Goal: Task Accomplishment & Management: Complete application form

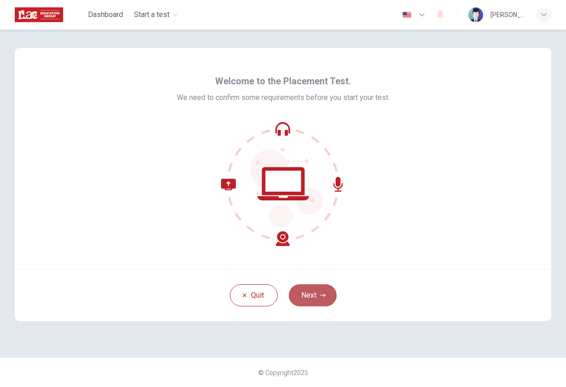
click at [304, 290] on button "Next" at bounding box center [313, 295] width 48 height 22
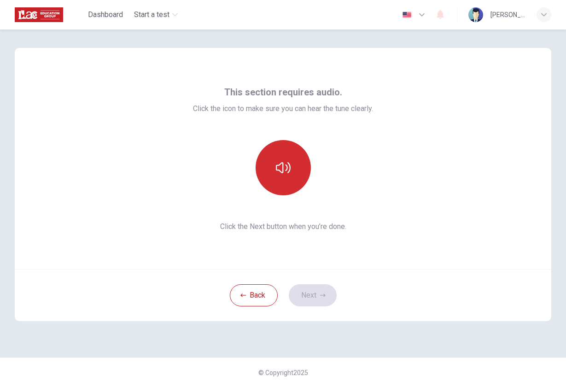
click at [282, 170] on icon "button" at bounding box center [283, 167] width 15 height 15
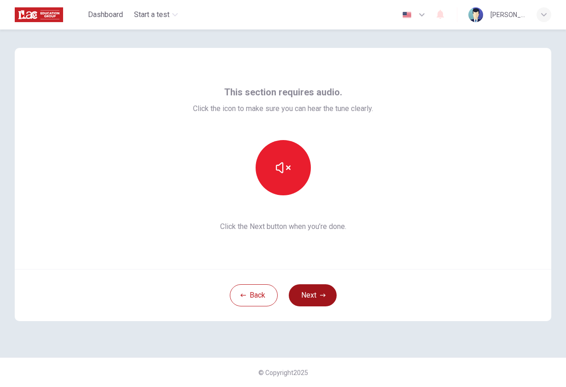
click at [309, 299] on button "Next" at bounding box center [313, 295] width 48 height 22
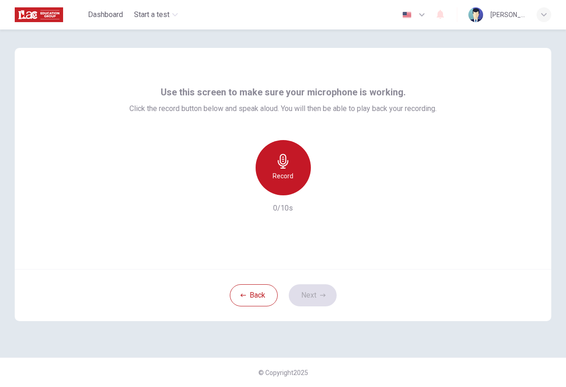
click at [289, 183] on div "Record" at bounding box center [283, 167] width 55 height 55
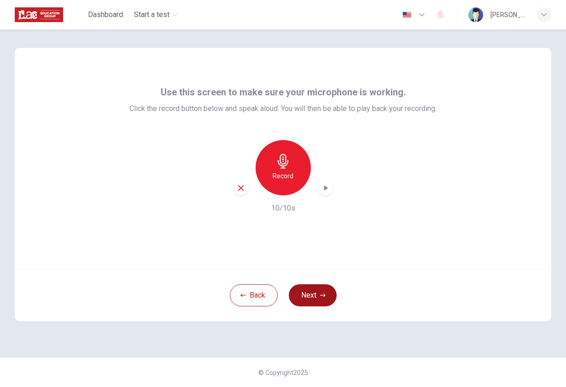
click at [318, 295] on button "Next" at bounding box center [313, 295] width 48 height 22
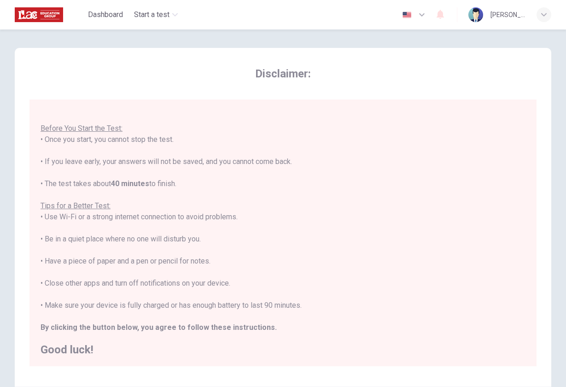
scroll to position [96, 0]
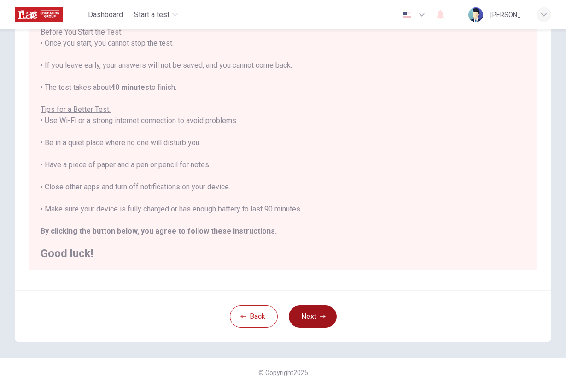
click at [305, 316] on button "Next" at bounding box center [313, 317] width 48 height 22
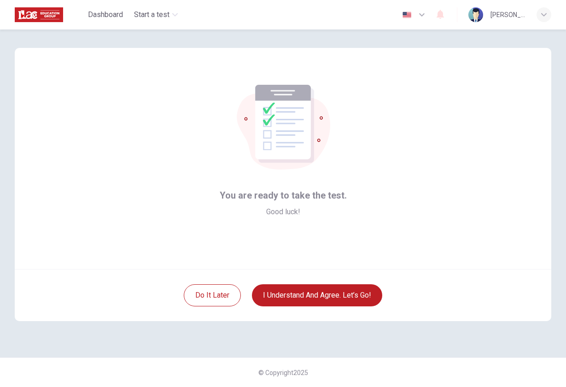
scroll to position [0, 0]
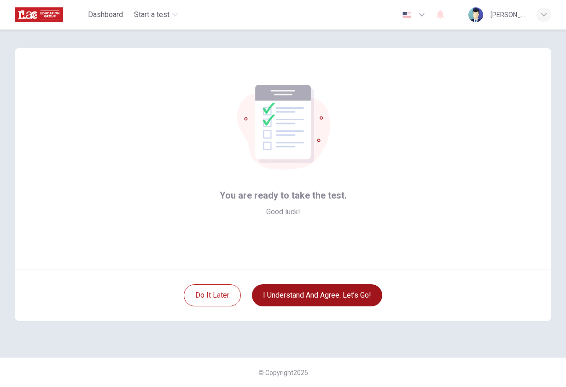
click at [347, 295] on button "I understand and agree. Let’s go!" at bounding box center [317, 295] width 130 height 22
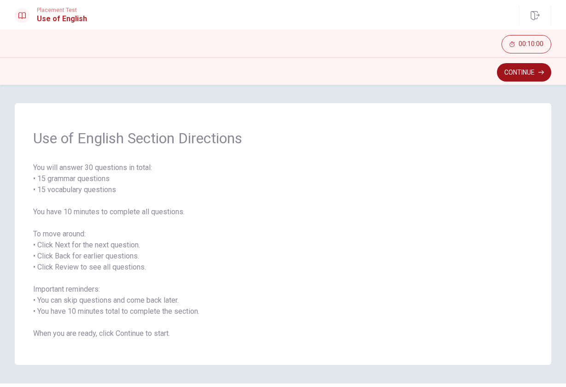
click at [513, 74] on button "Continue" at bounding box center [524, 72] width 54 height 18
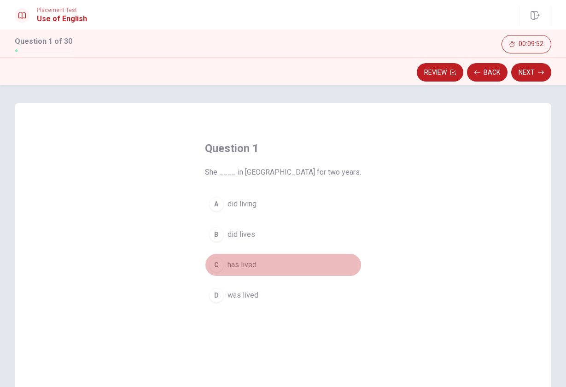
click at [249, 264] on span "has lived" at bounding box center [242, 265] width 29 height 11
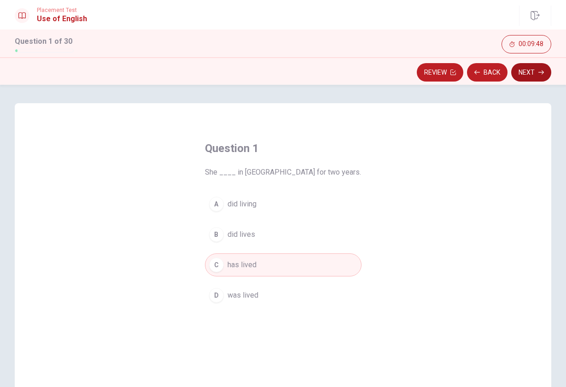
click at [527, 76] on button "Next" at bounding box center [532, 72] width 40 height 18
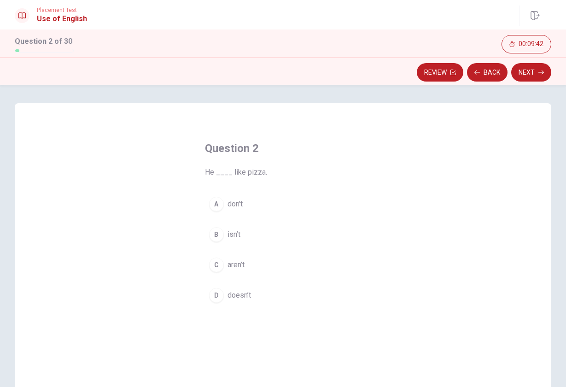
click at [233, 295] on span "doesn’t" at bounding box center [240, 295] width 24 height 11
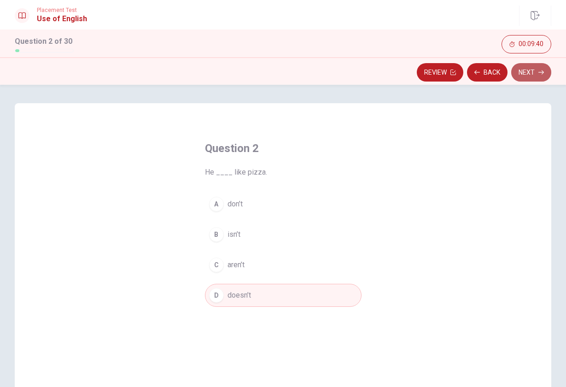
click at [530, 76] on button "Next" at bounding box center [532, 72] width 40 height 18
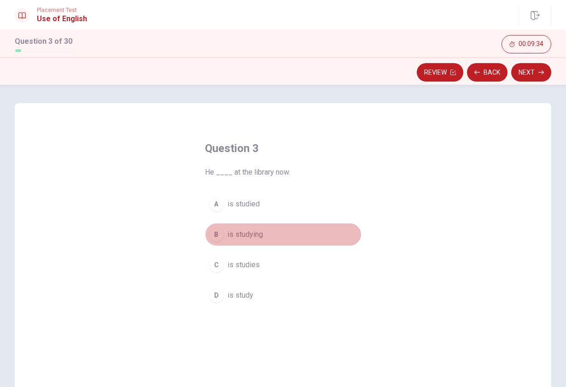
click at [250, 233] on span "is studying" at bounding box center [245, 234] width 35 height 11
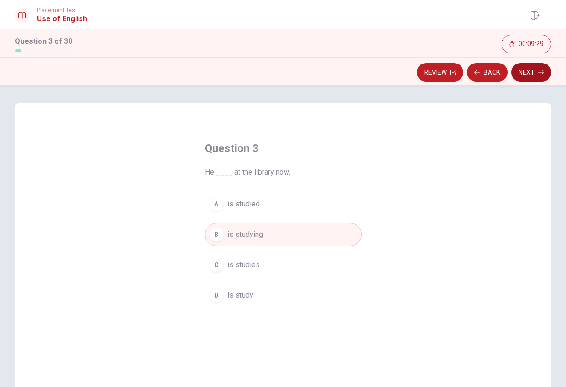
click at [527, 73] on button "Next" at bounding box center [532, 72] width 40 height 18
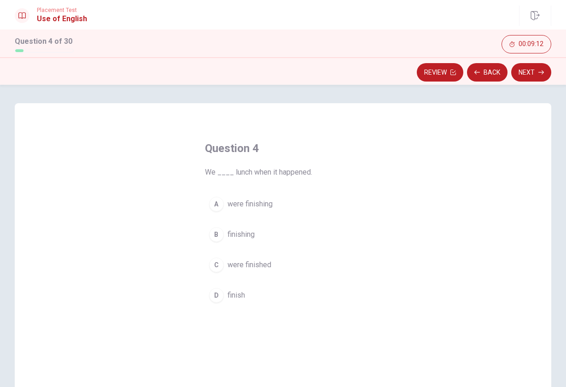
click at [269, 206] on span "were finishing" at bounding box center [250, 204] width 45 height 11
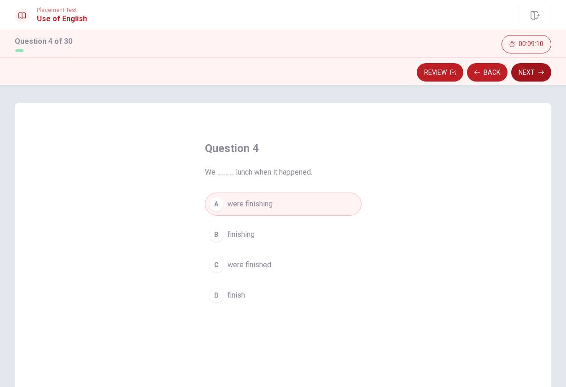
click at [534, 77] on button "Next" at bounding box center [532, 72] width 40 height 18
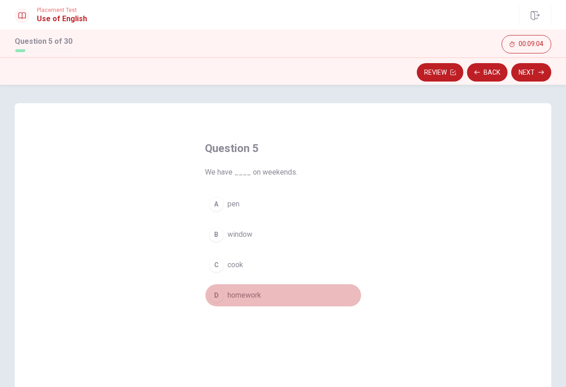
click at [255, 298] on span "homework" at bounding box center [245, 295] width 34 height 11
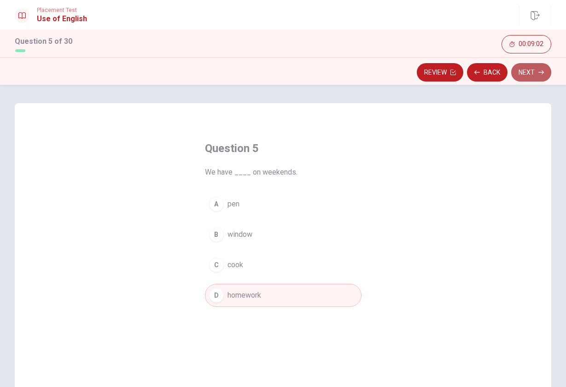
click at [531, 75] on button "Next" at bounding box center [532, 72] width 40 height 18
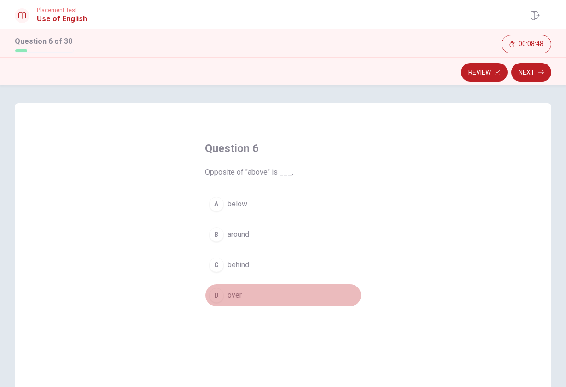
click at [235, 294] on span "over" at bounding box center [235, 295] width 14 height 11
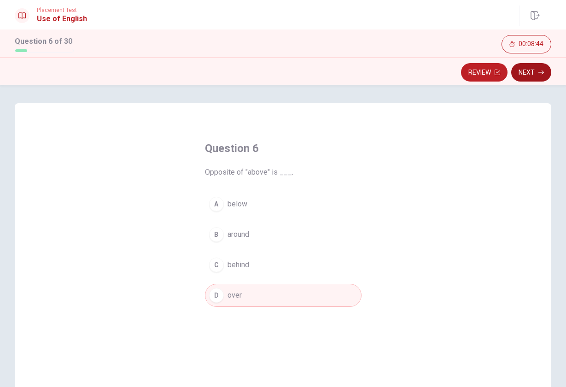
click at [527, 77] on button "Next" at bounding box center [532, 72] width 40 height 18
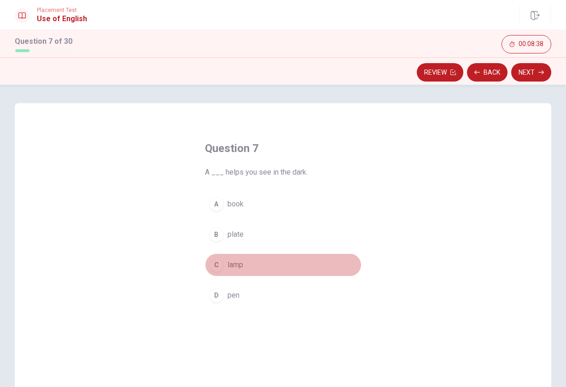
click at [236, 265] on span "lamp" at bounding box center [236, 265] width 16 height 11
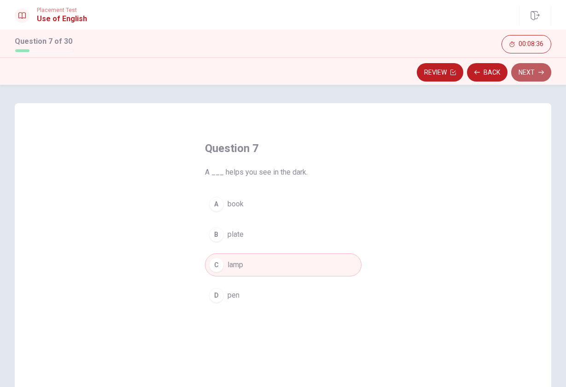
click at [526, 76] on button "Next" at bounding box center [532, 72] width 40 height 18
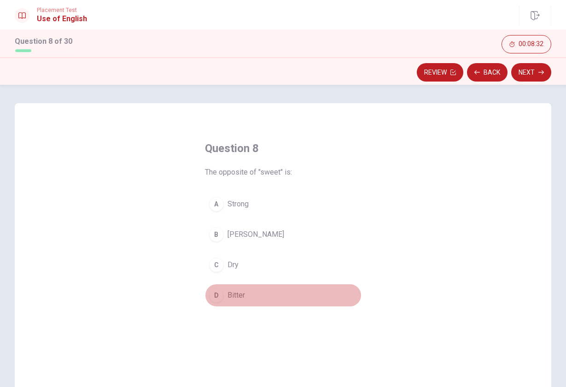
click at [236, 296] on span "Bitter" at bounding box center [237, 295] width 18 height 11
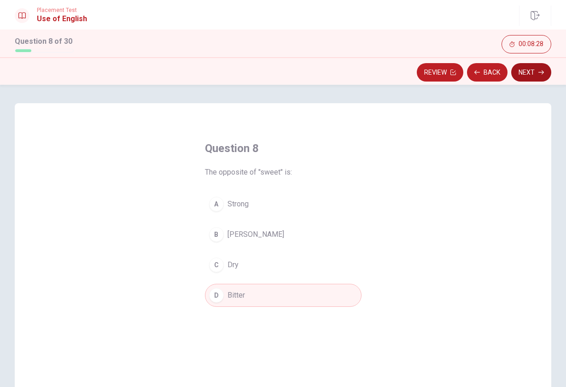
click at [528, 74] on button "Next" at bounding box center [532, 72] width 40 height 18
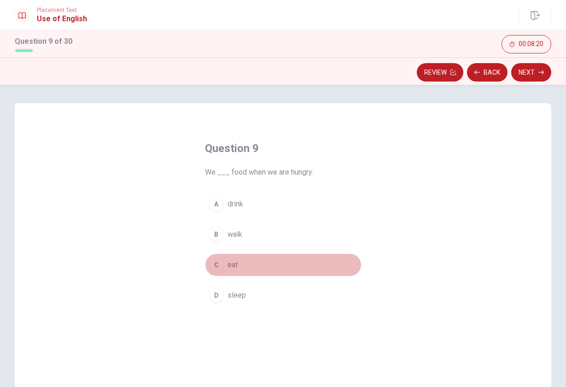
click at [221, 264] on button "C eat" at bounding box center [283, 265] width 157 height 23
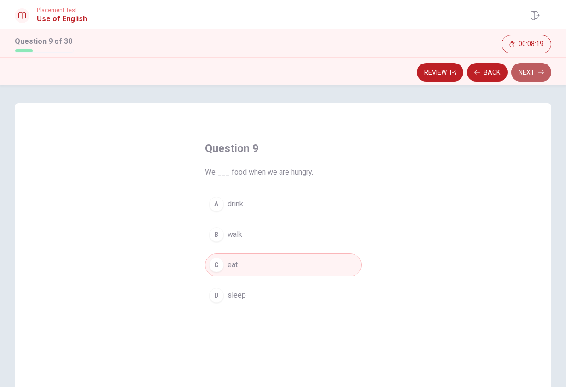
click at [527, 72] on button "Next" at bounding box center [532, 72] width 40 height 18
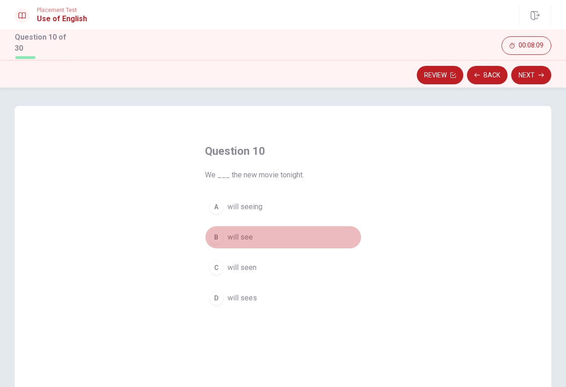
click at [248, 236] on span "will see" at bounding box center [240, 237] width 25 height 11
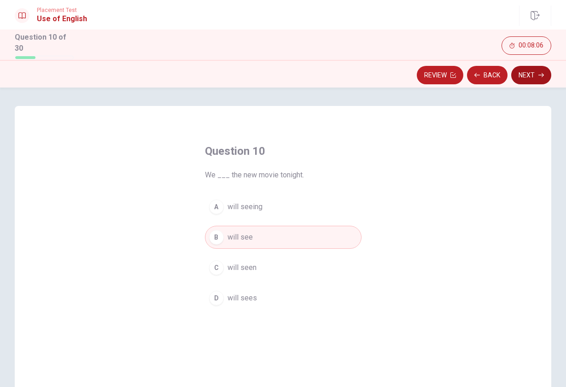
click at [528, 77] on button "Next" at bounding box center [532, 75] width 40 height 18
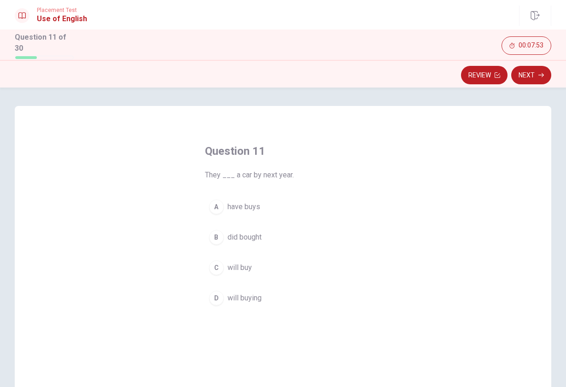
click at [238, 267] on span "will buy" at bounding box center [240, 267] width 24 height 11
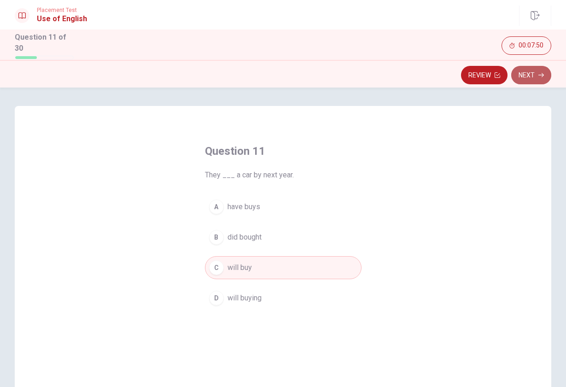
click at [532, 73] on button "Next" at bounding box center [532, 75] width 40 height 18
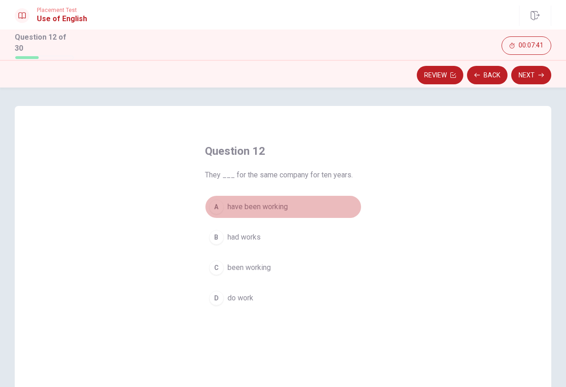
click at [271, 212] on button "A have been working" at bounding box center [283, 206] width 157 height 23
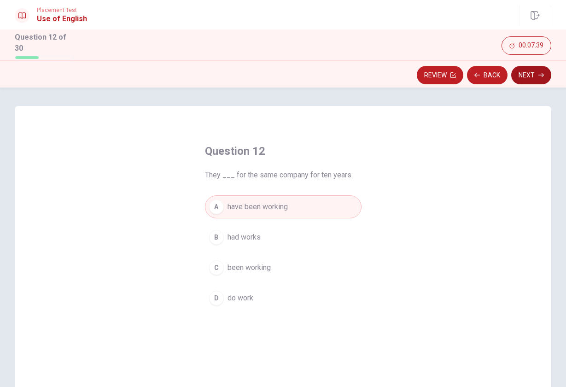
click at [531, 67] on button "Next" at bounding box center [532, 75] width 40 height 18
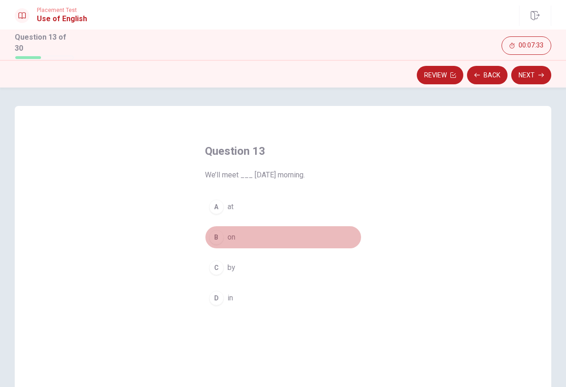
click at [231, 236] on span "on" at bounding box center [232, 237] width 8 height 11
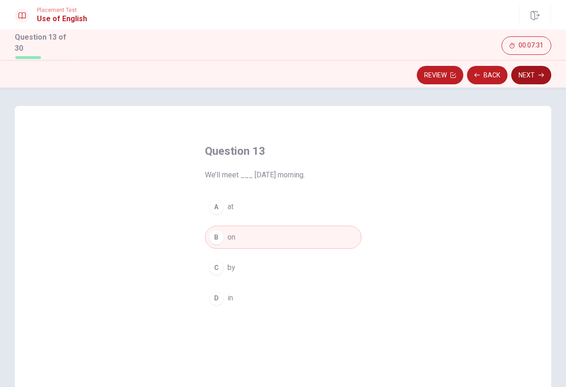
click at [528, 76] on button "Next" at bounding box center [532, 75] width 40 height 18
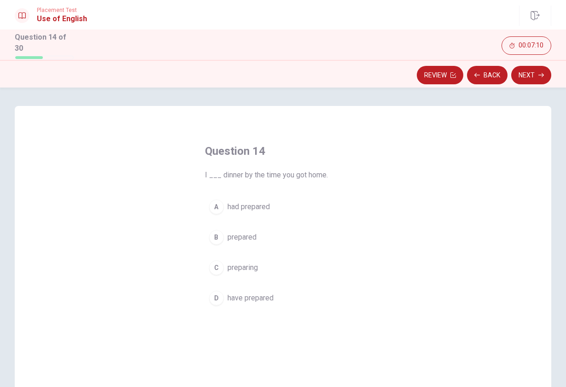
click at [260, 297] on span "have prepared" at bounding box center [251, 298] width 46 height 11
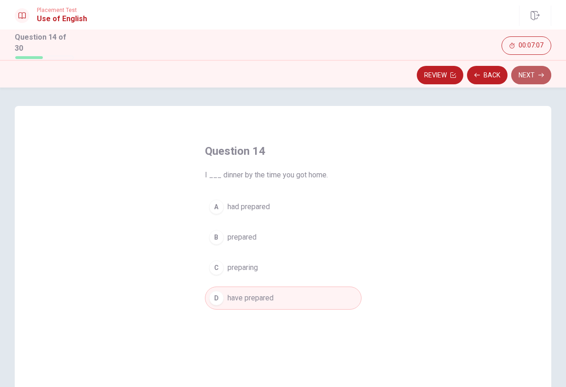
click at [530, 74] on button "Next" at bounding box center [532, 75] width 40 height 18
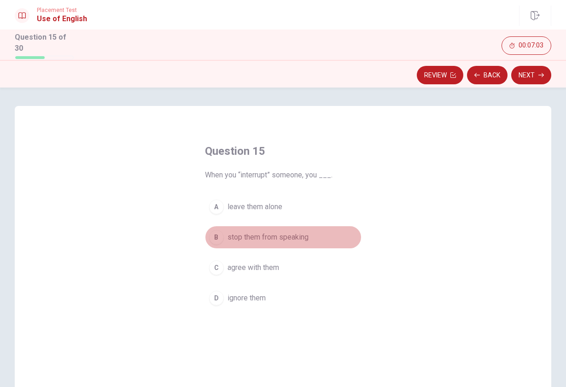
click at [301, 234] on span "stop them from speaking" at bounding box center [268, 237] width 81 height 11
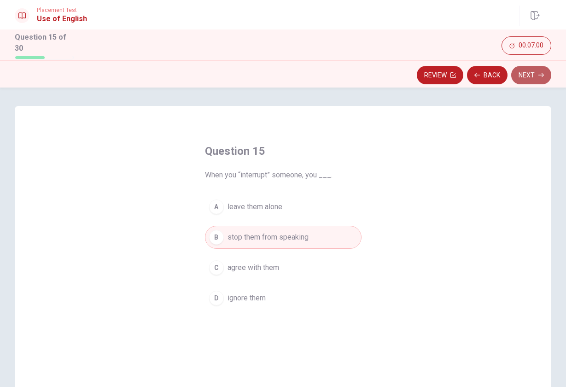
click at [536, 76] on button "Next" at bounding box center [532, 75] width 40 height 18
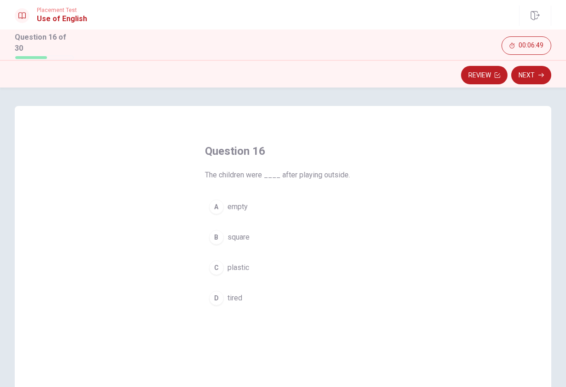
click at [231, 295] on span "tired" at bounding box center [235, 298] width 15 height 11
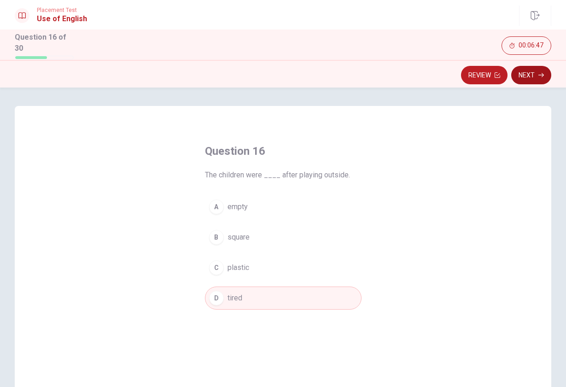
click at [530, 74] on button "Next" at bounding box center [532, 75] width 40 height 18
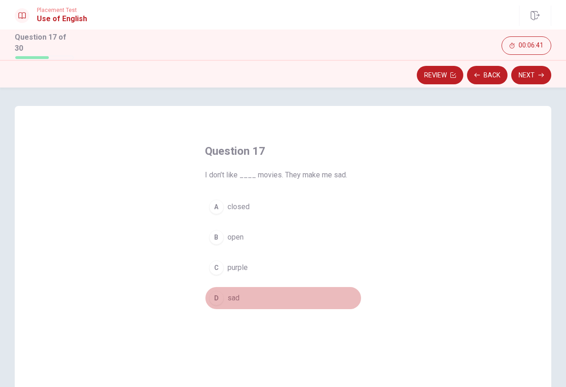
click at [235, 293] on span "sad" at bounding box center [234, 298] width 12 height 11
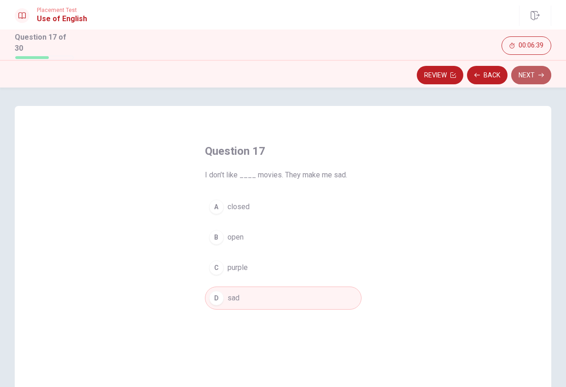
click at [531, 75] on button "Next" at bounding box center [532, 75] width 40 height 18
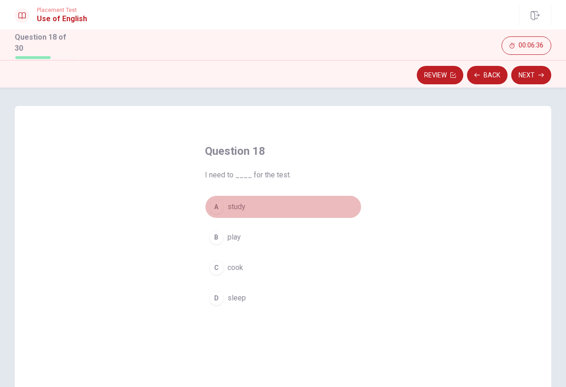
click at [237, 208] on span "study" at bounding box center [237, 206] width 18 height 11
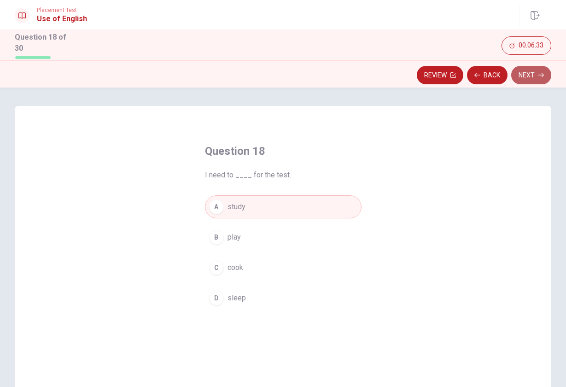
click at [526, 75] on button "Next" at bounding box center [532, 75] width 40 height 18
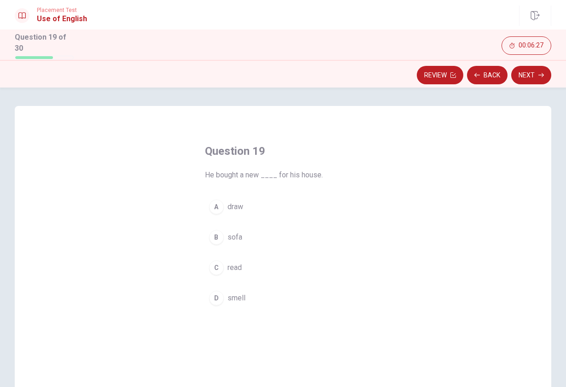
drag, startPoint x: 234, startPoint y: 236, endPoint x: 256, endPoint y: 229, distance: 23.6
click at [234, 235] on span "sofa" at bounding box center [235, 237] width 15 height 11
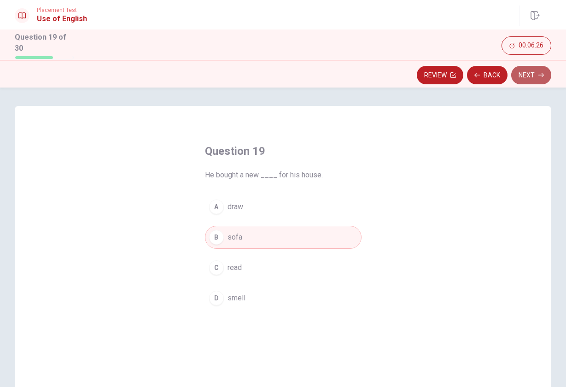
click at [526, 73] on button "Next" at bounding box center [532, 75] width 40 height 18
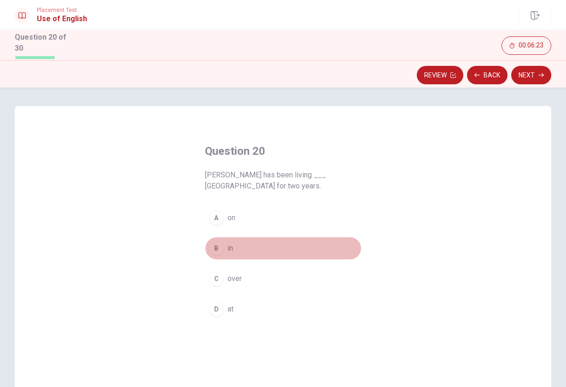
click at [234, 247] on button "B in" at bounding box center [283, 248] width 157 height 23
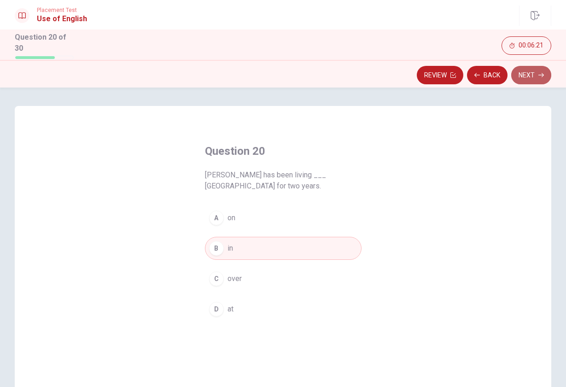
click at [525, 72] on button "Next" at bounding box center [532, 75] width 40 height 18
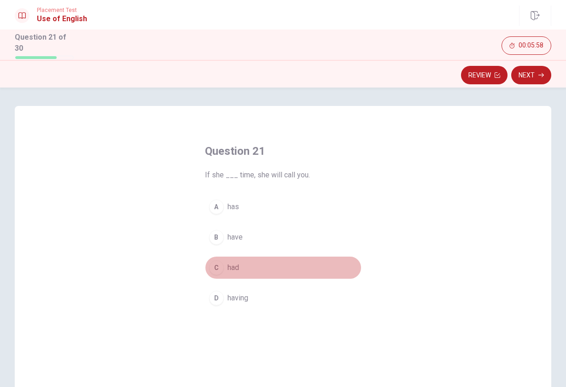
click at [248, 264] on button "C had" at bounding box center [283, 267] width 157 height 23
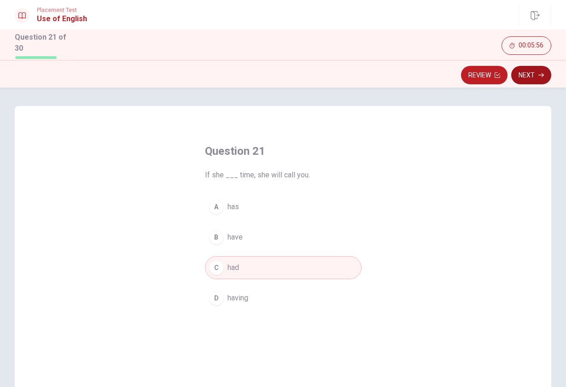
click at [531, 74] on button "Next" at bounding box center [532, 75] width 40 height 18
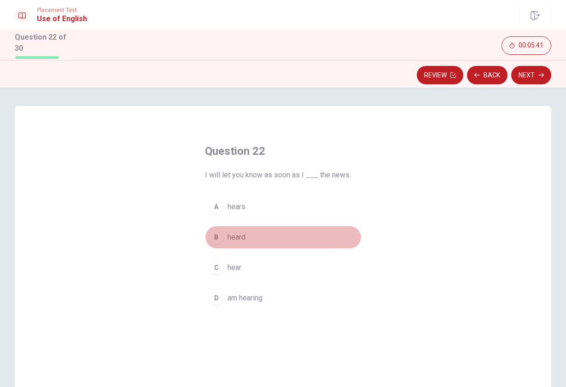
click at [228, 236] on span "heard" at bounding box center [237, 237] width 18 height 11
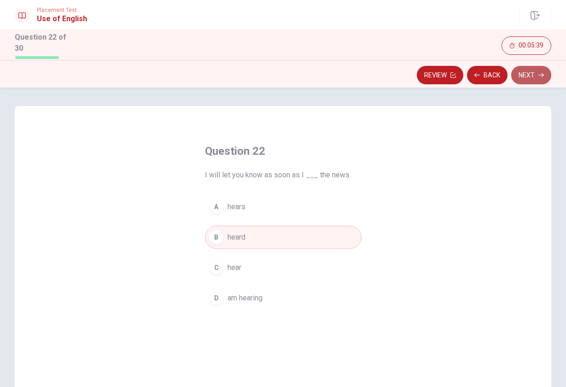
click at [531, 76] on button "Next" at bounding box center [532, 75] width 40 height 18
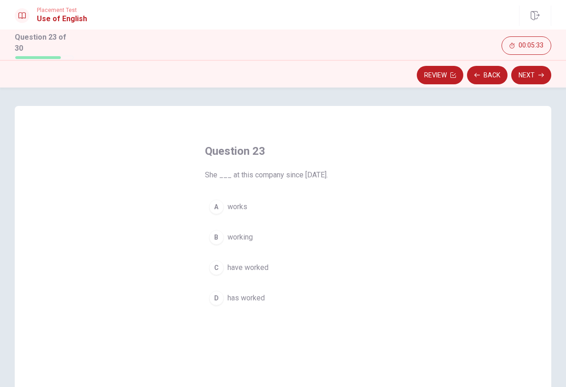
click at [251, 295] on span "has worked" at bounding box center [246, 298] width 37 height 11
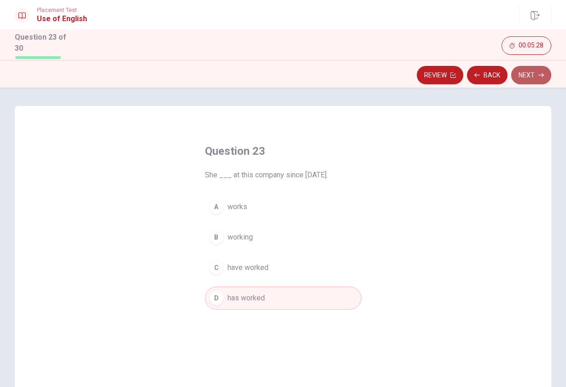
click at [529, 72] on button "Next" at bounding box center [532, 75] width 40 height 18
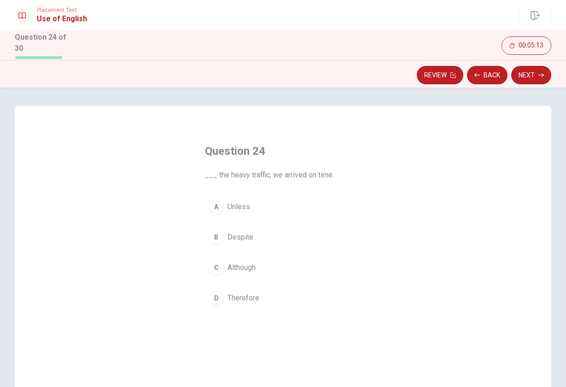
click at [244, 265] on span "Although" at bounding box center [242, 267] width 28 height 11
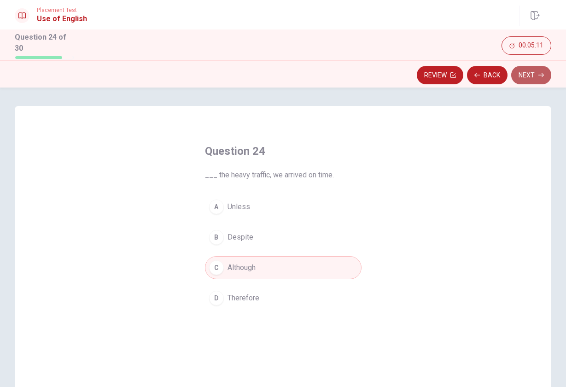
click at [535, 71] on button "Next" at bounding box center [532, 75] width 40 height 18
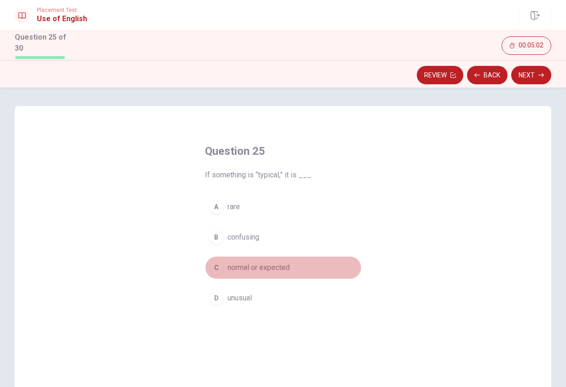
click at [271, 267] on span "normal or expected" at bounding box center [259, 267] width 62 height 11
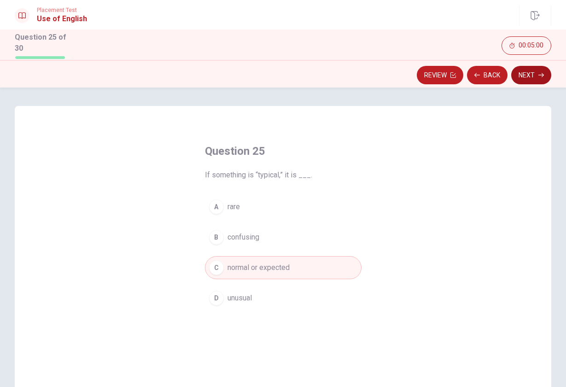
click at [521, 73] on button "Next" at bounding box center [532, 75] width 40 height 18
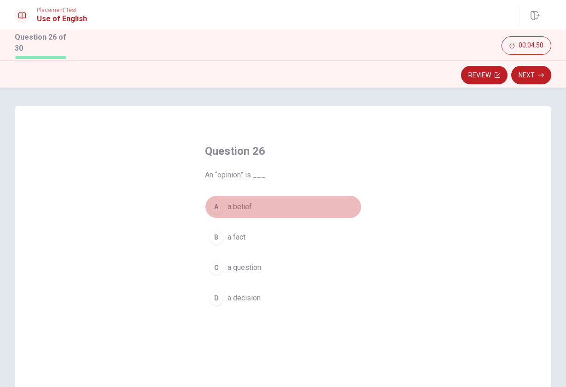
click at [246, 205] on span "a belief" at bounding box center [240, 206] width 24 height 11
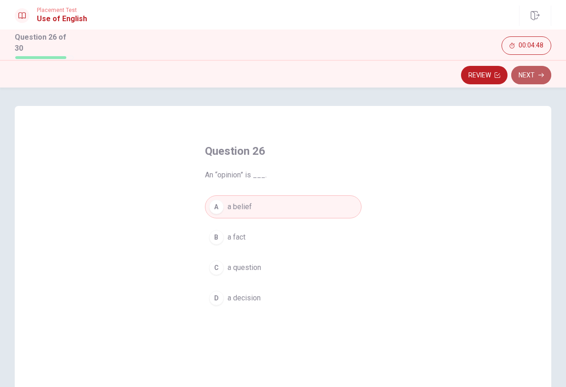
click at [534, 74] on button "Next" at bounding box center [532, 75] width 40 height 18
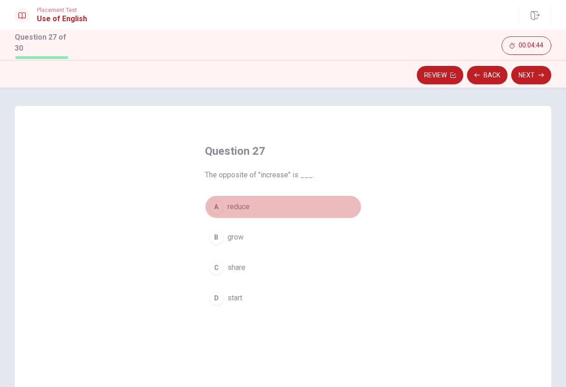
click at [239, 205] on span "reduce" at bounding box center [239, 206] width 22 height 11
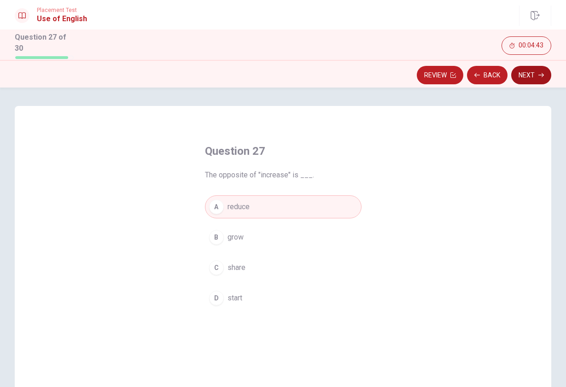
click at [532, 74] on button "Next" at bounding box center [532, 75] width 40 height 18
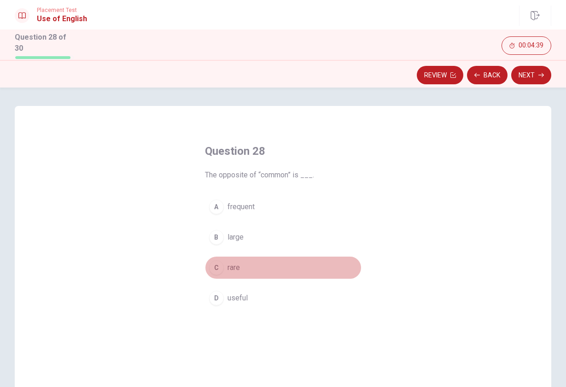
drag, startPoint x: 234, startPoint y: 268, endPoint x: 240, endPoint y: 267, distance: 5.6
click at [234, 268] on span "rare" at bounding box center [234, 267] width 12 height 11
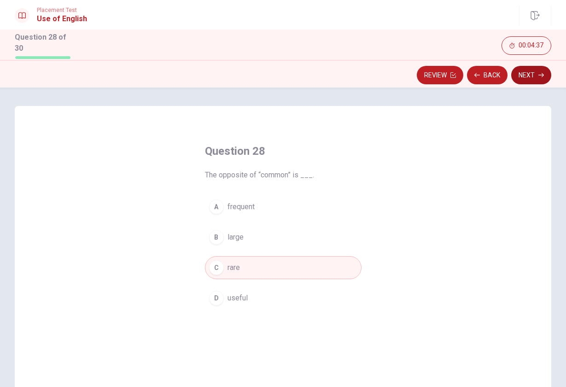
click at [531, 73] on button "Next" at bounding box center [532, 75] width 40 height 18
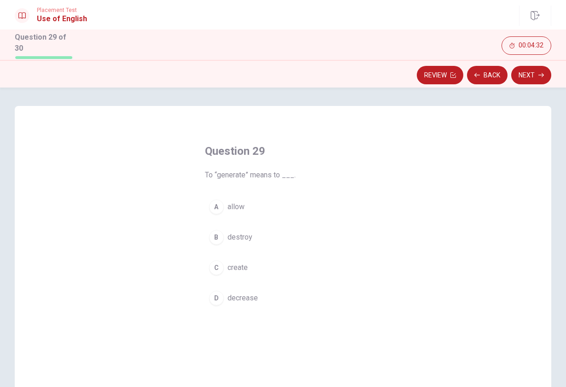
click at [239, 264] on span "create" at bounding box center [238, 267] width 20 height 11
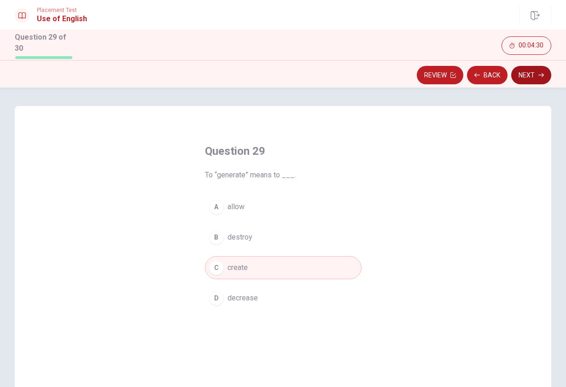
click at [530, 74] on button "Next" at bounding box center [532, 75] width 40 height 18
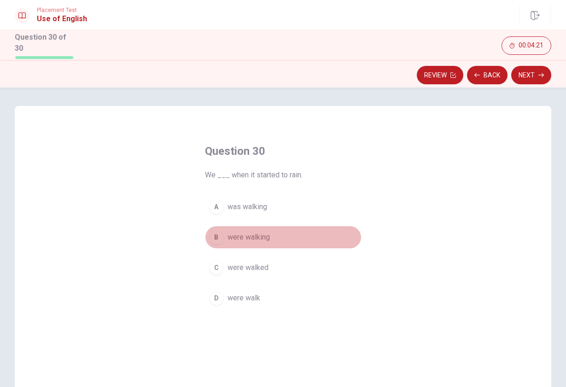
click at [257, 236] on span "were walking" at bounding box center [249, 237] width 42 height 11
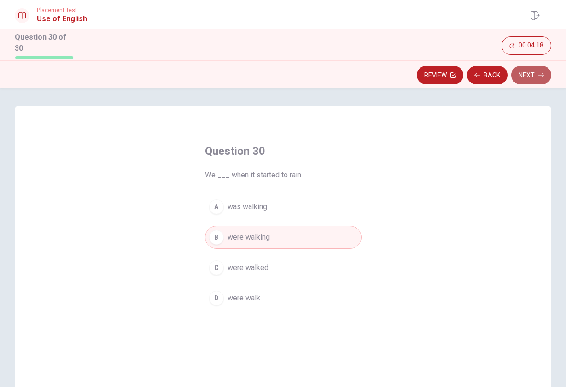
click at [536, 77] on button "Next" at bounding box center [532, 75] width 40 height 18
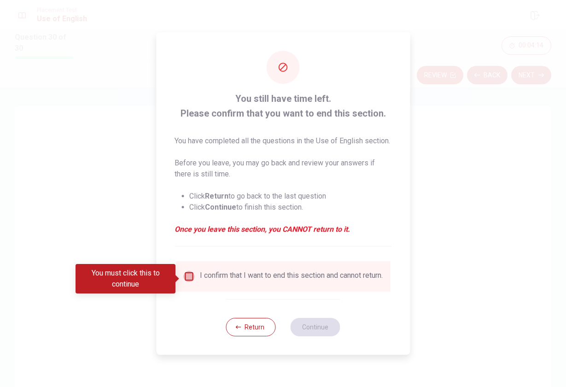
click at [189, 277] on input "You must click this to continue" at bounding box center [188, 276] width 11 height 11
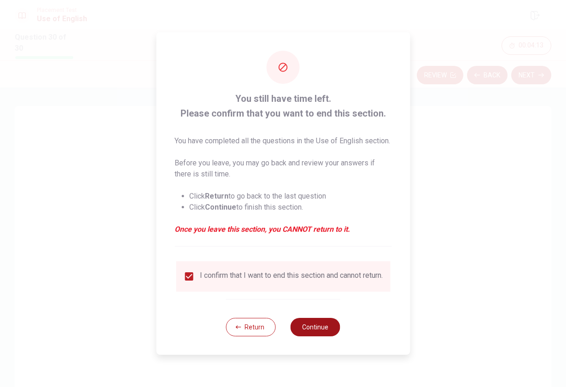
click at [316, 336] on button "Continue" at bounding box center [316, 327] width 50 height 18
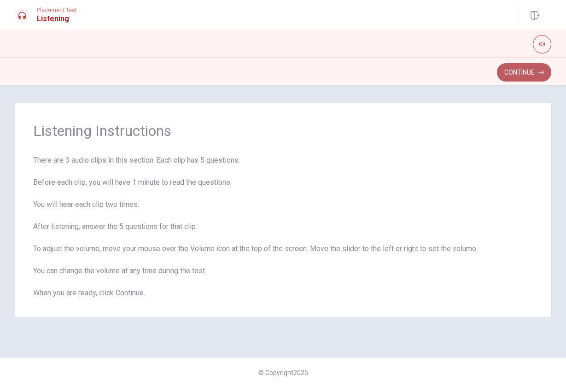
click at [518, 76] on button "Continue" at bounding box center [524, 72] width 54 height 18
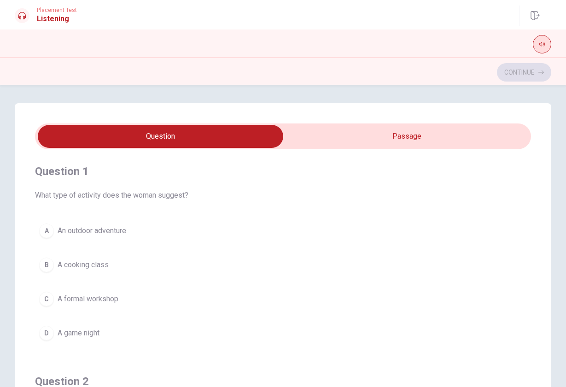
click at [545, 45] on icon "button" at bounding box center [543, 44] width 6 height 6
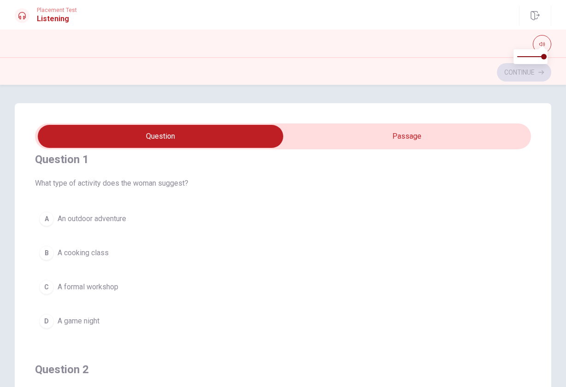
click at [105, 222] on span "An outdoor adventure" at bounding box center [92, 218] width 69 height 11
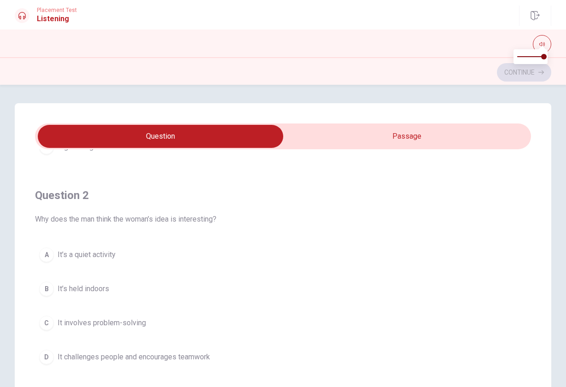
scroll to position [188, 0]
drag, startPoint x: 197, startPoint y: 354, endPoint x: 204, endPoint y: 354, distance: 6.5
click at [198, 354] on span "It challenges people and encourages teamwork" at bounding box center [134, 355] width 153 height 11
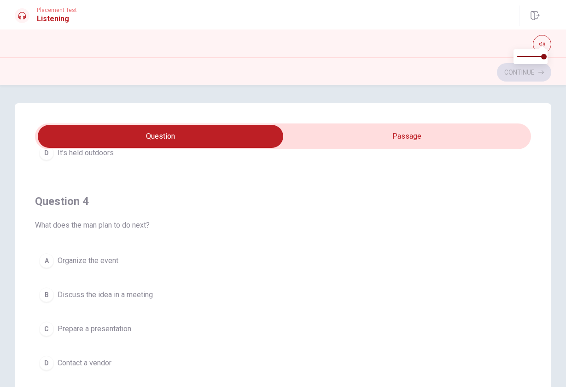
scroll to position [605, 0]
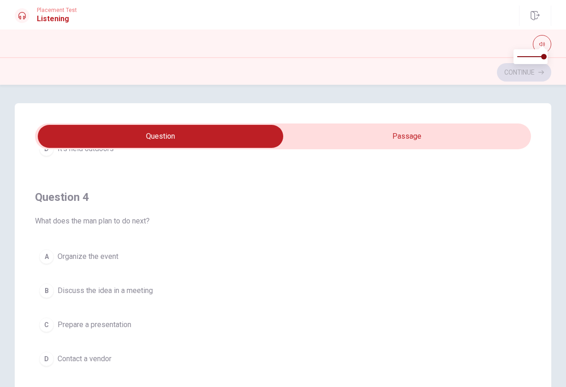
click at [102, 262] on span "Organize the event" at bounding box center [88, 256] width 61 height 11
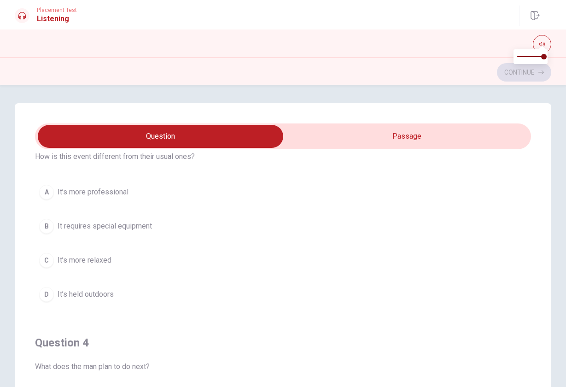
scroll to position [461, 0]
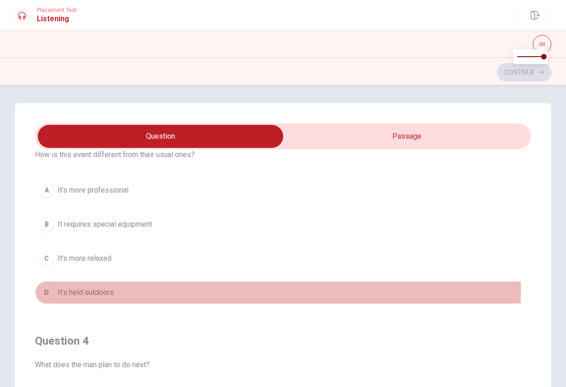
click at [97, 290] on span "It’s held outdoors" at bounding box center [86, 292] width 56 height 11
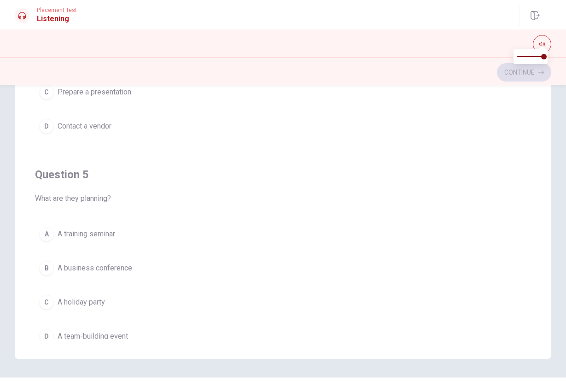
scroll to position [747, 0]
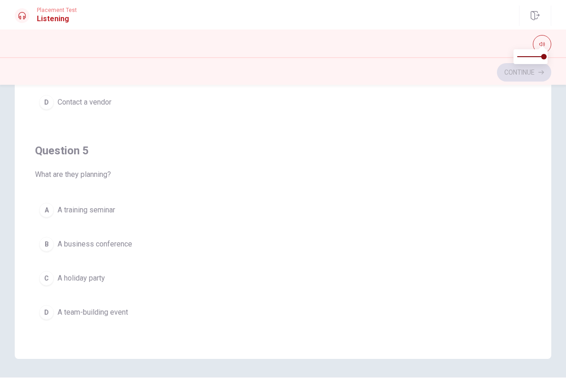
click at [113, 312] on span "A team-building event" at bounding box center [93, 312] width 71 height 11
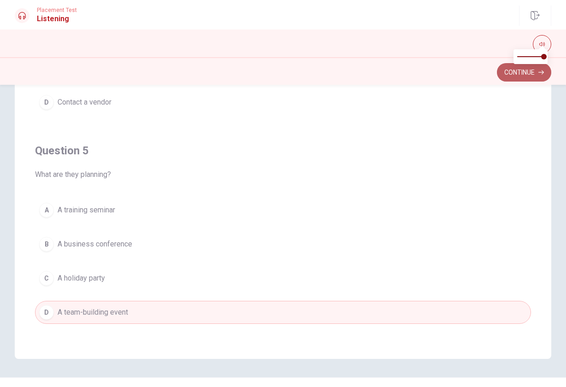
click at [516, 72] on button "Continue" at bounding box center [524, 72] width 54 height 18
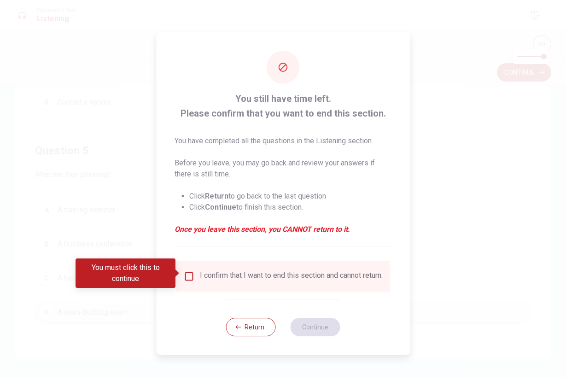
click at [188, 277] on input "You must click this to continue" at bounding box center [188, 276] width 11 height 11
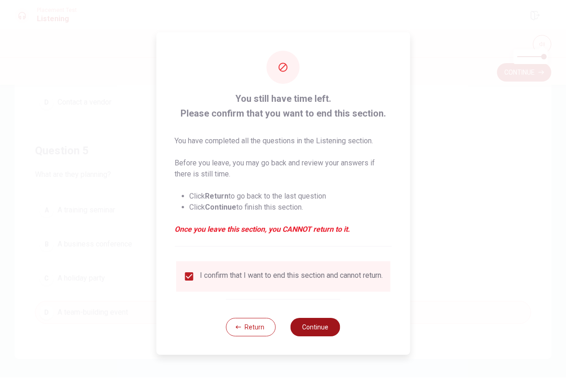
click at [324, 333] on button "Continue" at bounding box center [316, 327] width 50 height 18
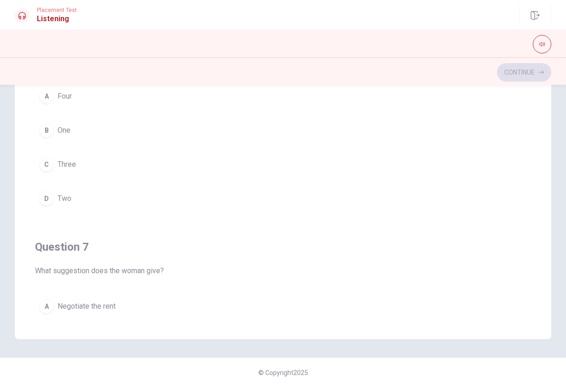
scroll to position [120, 0]
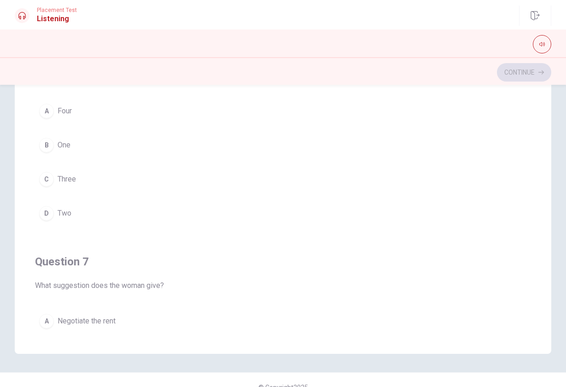
click at [71, 212] on span "Two" at bounding box center [65, 213] width 14 height 11
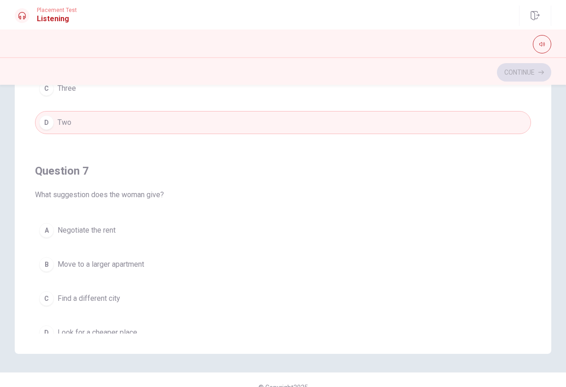
scroll to position [154, 0]
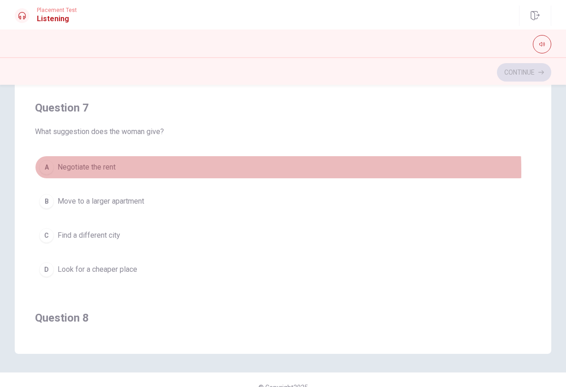
click at [109, 172] on span "Negotiate the rent" at bounding box center [87, 167] width 58 height 11
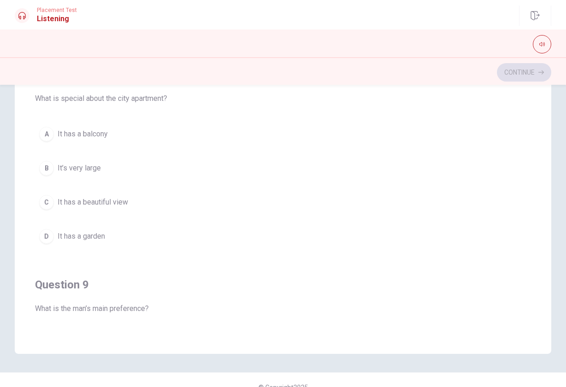
scroll to position [395, 0]
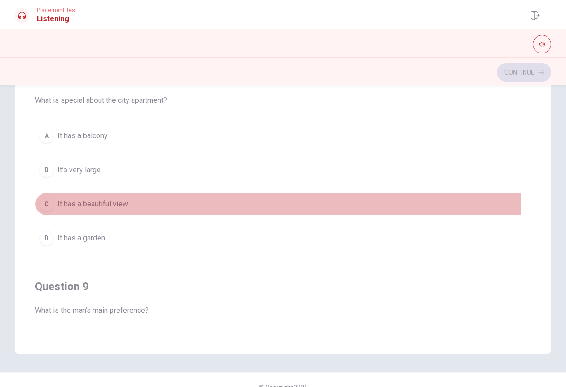
click at [116, 207] on span "It has a beautiful view" at bounding box center [93, 204] width 71 height 11
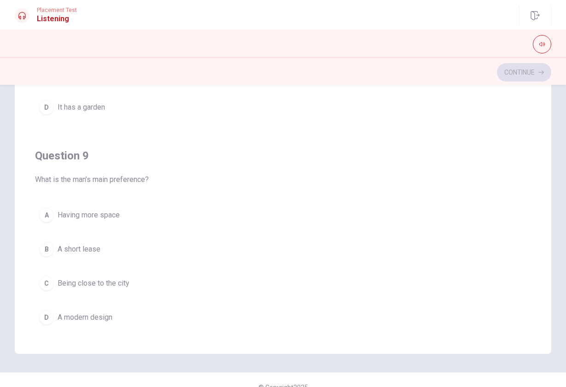
scroll to position [561, 0]
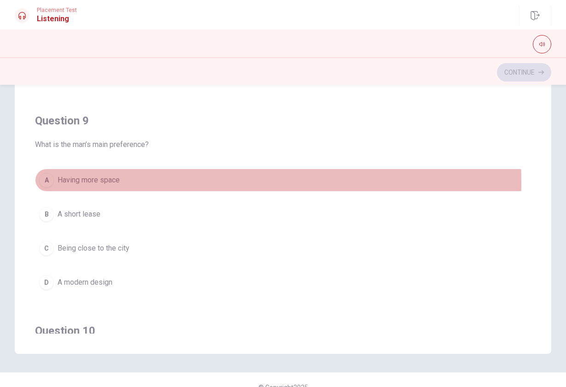
click at [108, 183] on span "Having more space" at bounding box center [89, 180] width 62 height 11
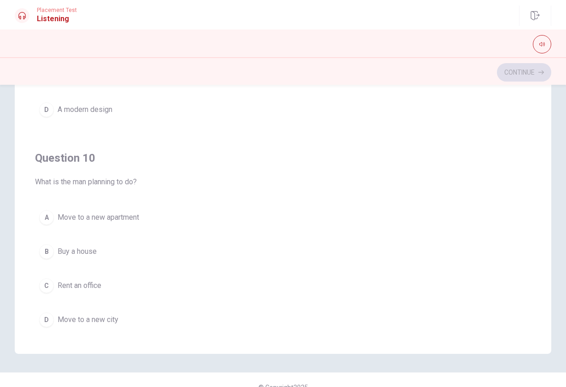
scroll to position [747, 0]
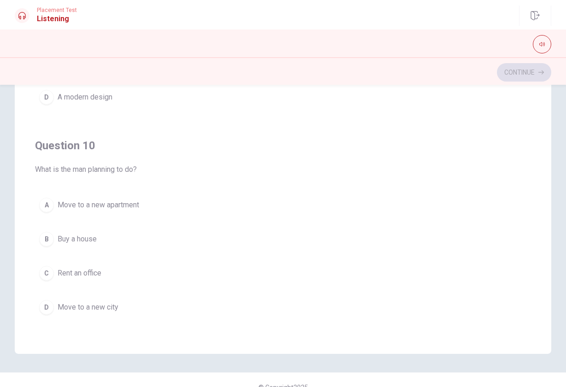
click at [135, 206] on span "Move to a new apartment" at bounding box center [99, 205] width 82 height 11
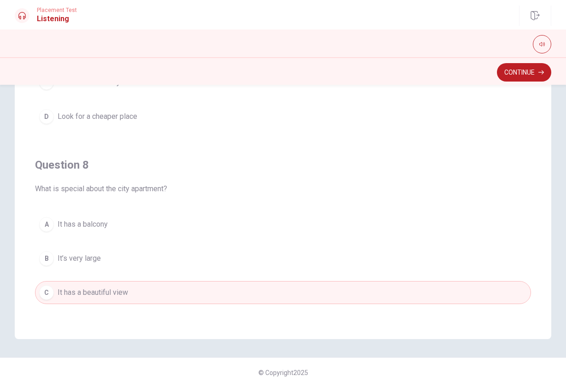
scroll to position [192, 0]
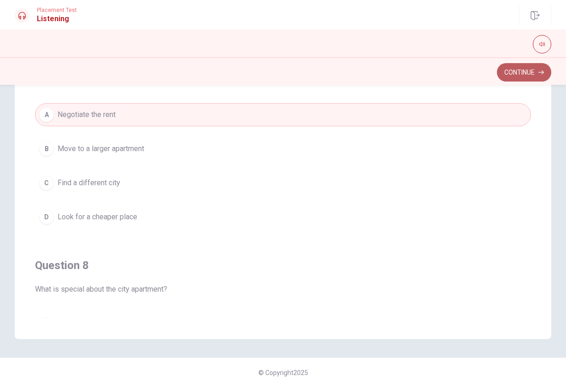
click at [514, 72] on button "Continue" at bounding box center [524, 72] width 54 height 18
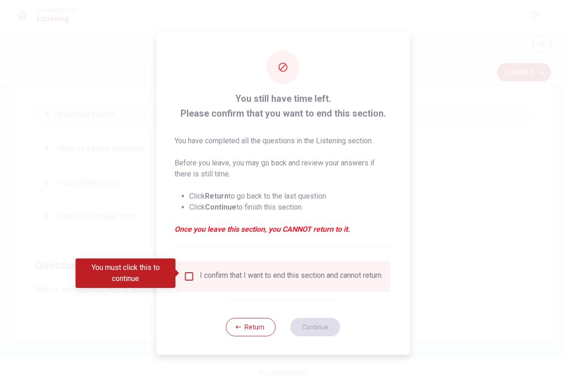
click at [183, 275] on input "You must click this to continue" at bounding box center [188, 276] width 11 height 11
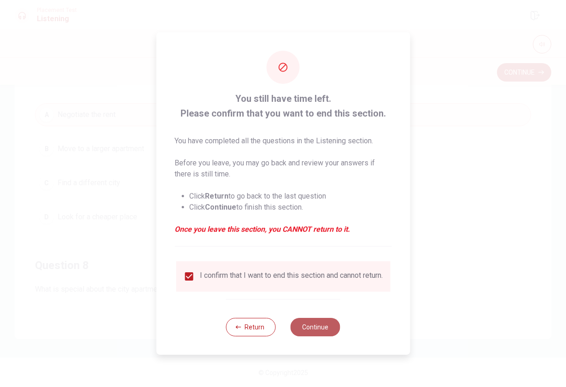
click at [307, 331] on button "Continue" at bounding box center [316, 327] width 50 height 18
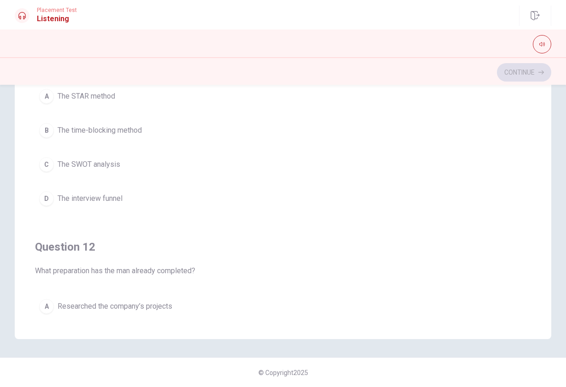
scroll to position [0, 0]
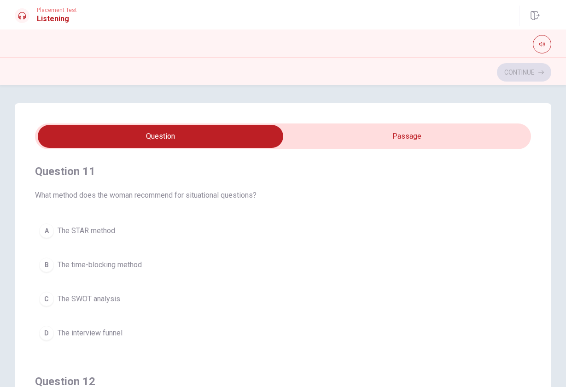
click at [102, 228] on span "The STAR method" at bounding box center [87, 230] width 58 height 11
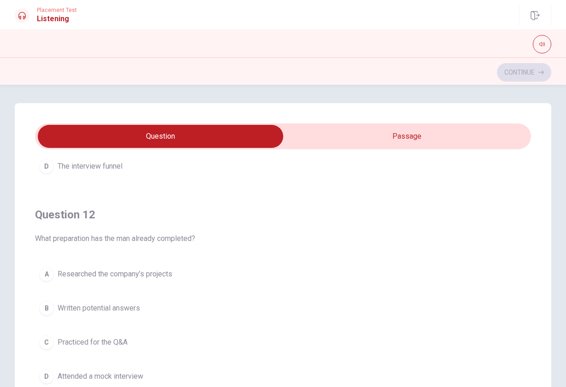
scroll to position [198, 0]
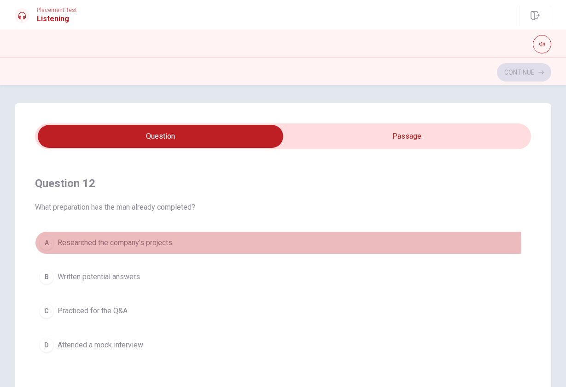
click at [162, 246] on span "Researched the company’s projects" at bounding box center [115, 242] width 115 height 11
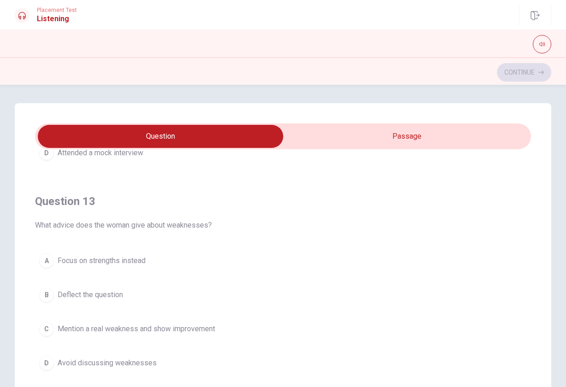
scroll to position [392, 0]
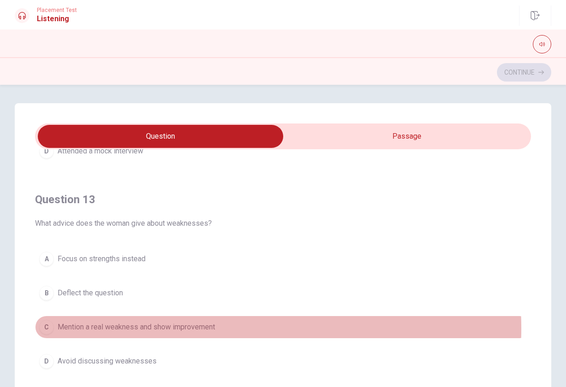
click at [193, 329] on span "Mention a real weakness and show improvement" at bounding box center [137, 327] width 158 height 11
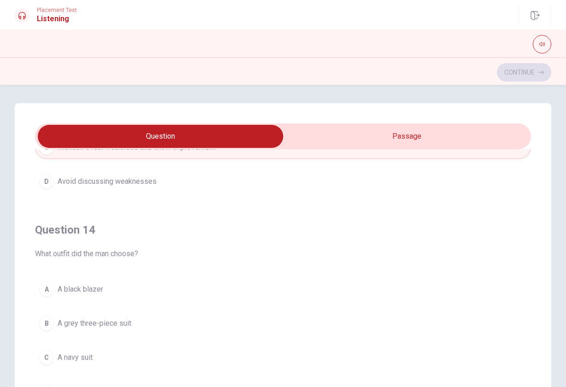
scroll to position [614, 0]
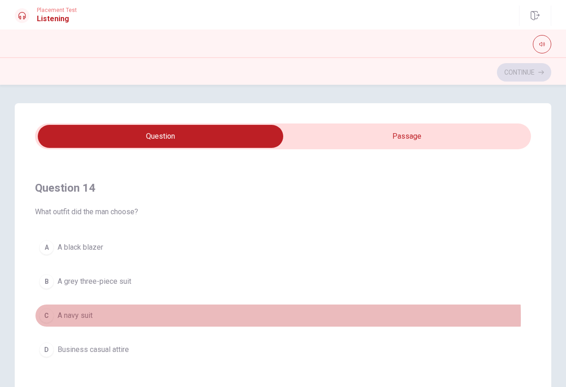
click at [76, 318] on span "A navy suit" at bounding box center [75, 315] width 35 height 11
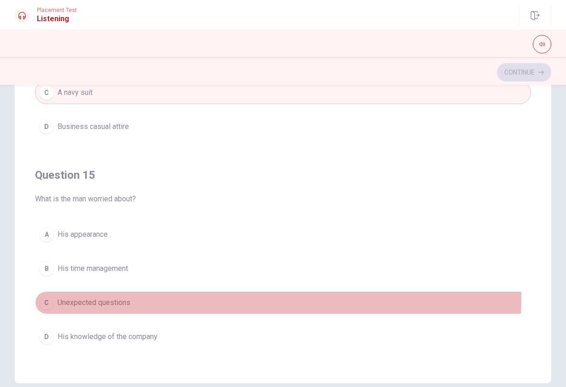
scroll to position [92, 0]
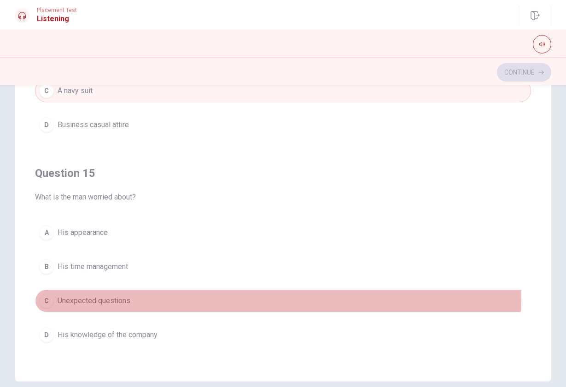
click at [110, 296] on button "C Unexpected questions" at bounding box center [283, 300] width 496 height 23
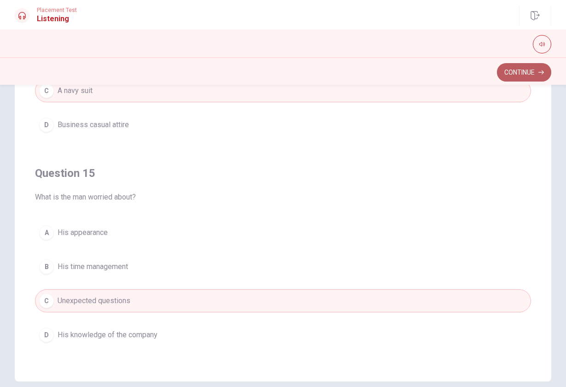
click at [522, 76] on button "Continue" at bounding box center [524, 72] width 54 height 18
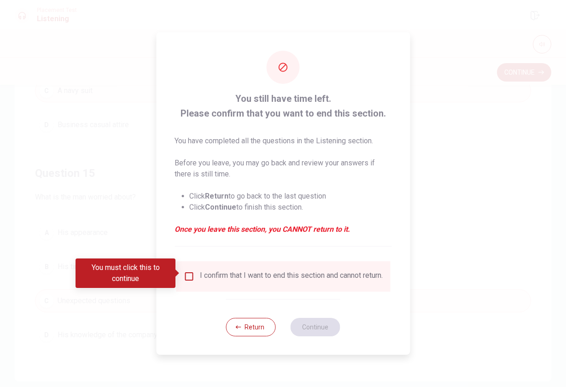
click at [187, 273] on input "You must click this to continue" at bounding box center [188, 276] width 11 height 11
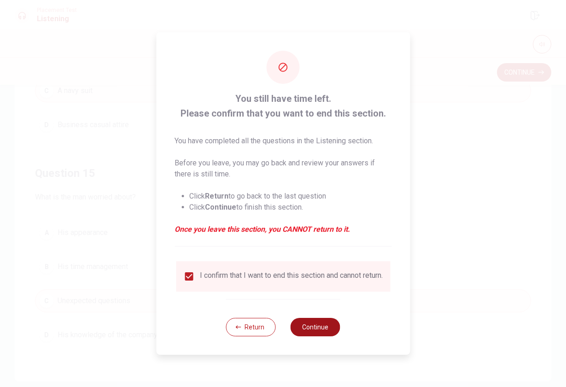
click at [316, 332] on button "Continue" at bounding box center [316, 327] width 50 height 18
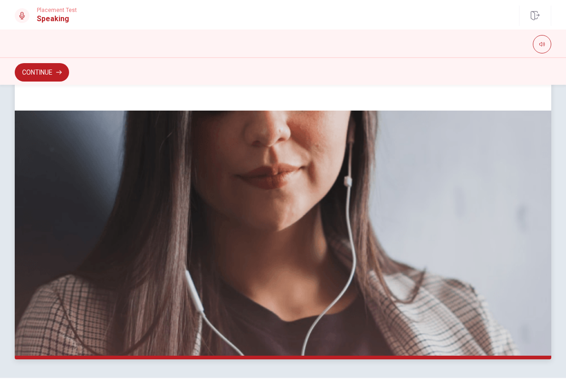
scroll to position [166, 0]
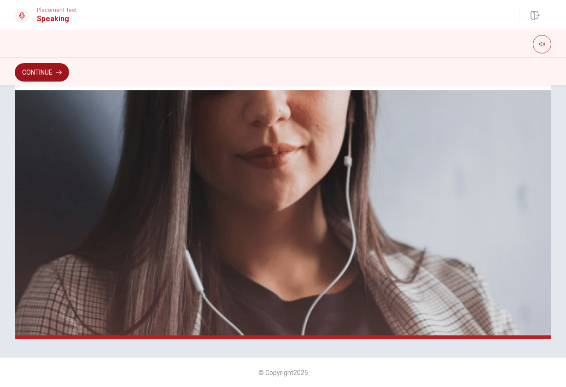
click at [31, 69] on button "Continue" at bounding box center [42, 72] width 54 height 18
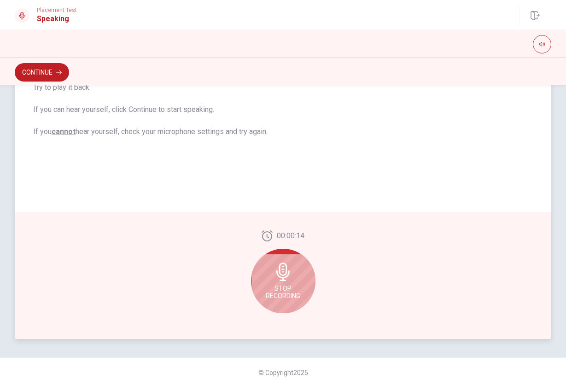
scroll to position [97, 0]
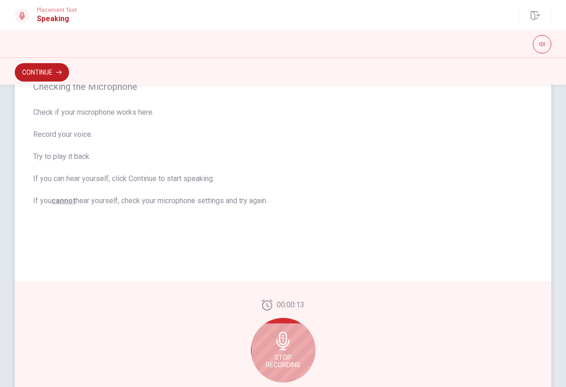
click at [276, 353] on div "Stop Recording" at bounding box center [283, 350] width 65 height 65
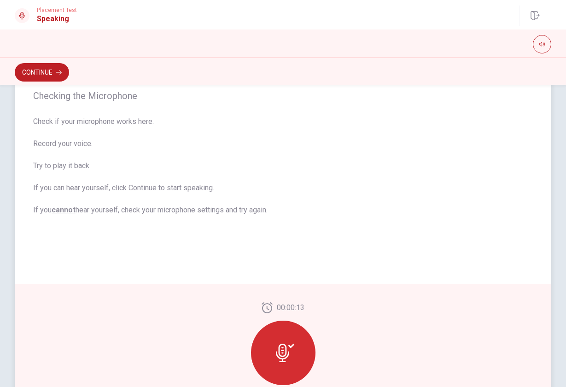
scroll to position [149, 0]
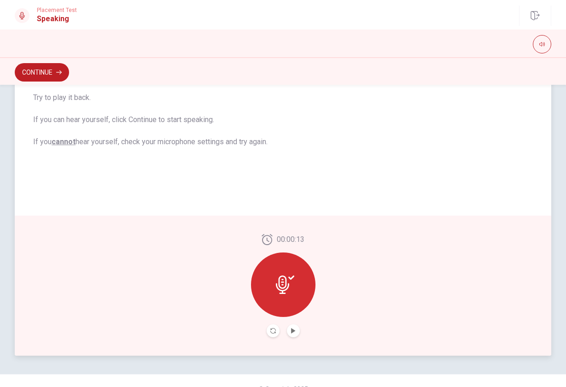
click at [276, 284] on icon at bounding box center [282, 285] width 13 height 18
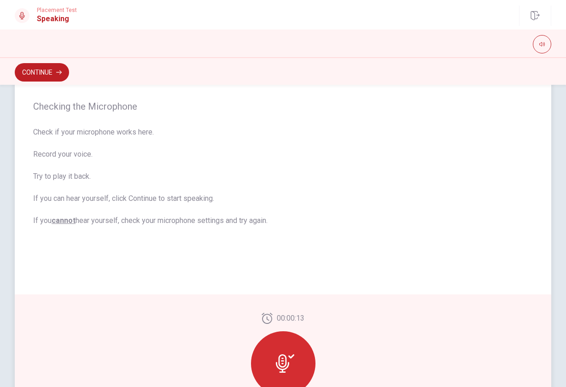
scroll to position [128, 0]
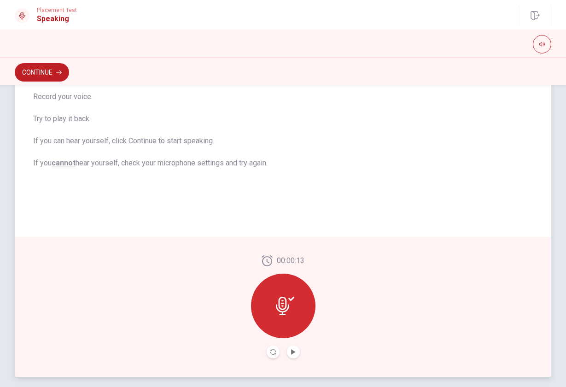
click at [282, 313] on icon at bounding box center [282, 306] width 13 height 18
click at [294, 354] on button "Play Audio" at bounding box center [293, 352] width 13 height 13
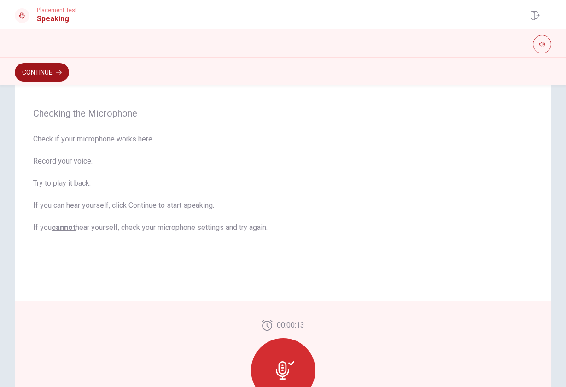
click at [42, 73] on button "Continue" at bounding box center [42, 72] width 54 height 18
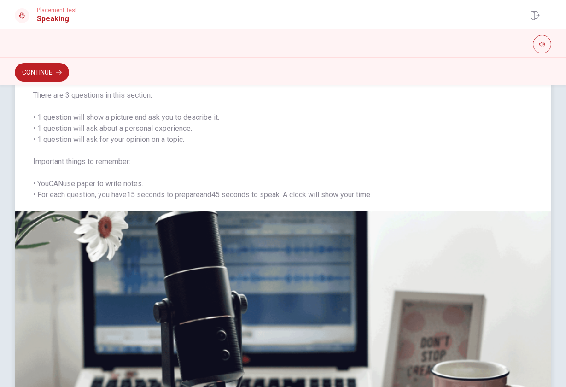
scroll to position [111, 0]
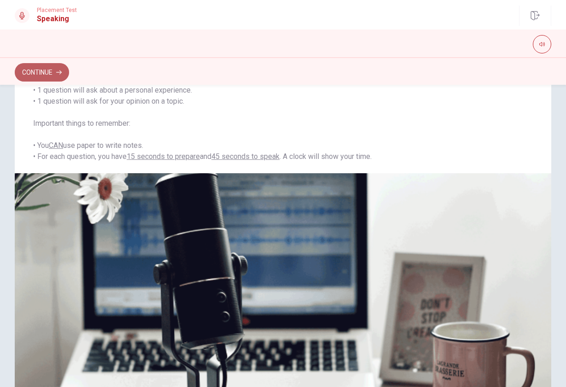
click at [35, 79] on button "Continue" at bounding box center [42, 72] width 54 height 18
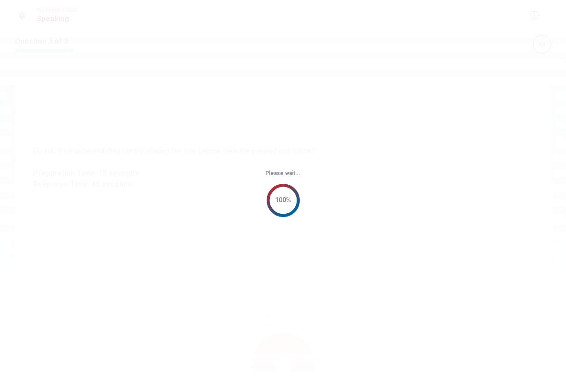
scroll to position [0, 0]
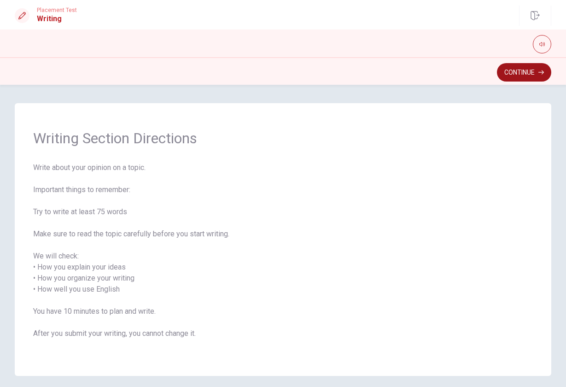
click at [525, 74] on button "Continue" at bounding box center [524, 72] width 54 height 18
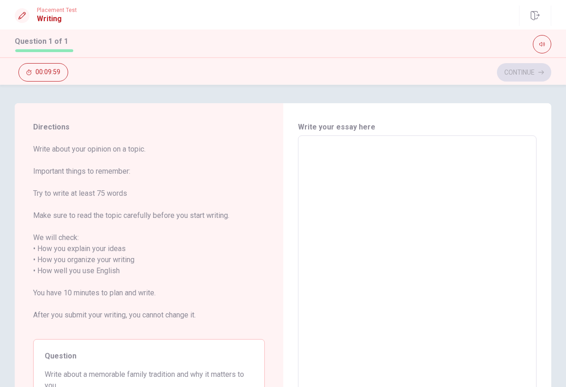
click at [462, 176] on textarea at bounding box center [418, 271] width 226 height 256
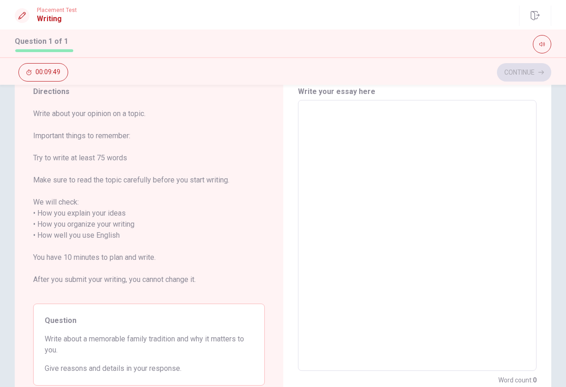
scroll to position [100, 0]
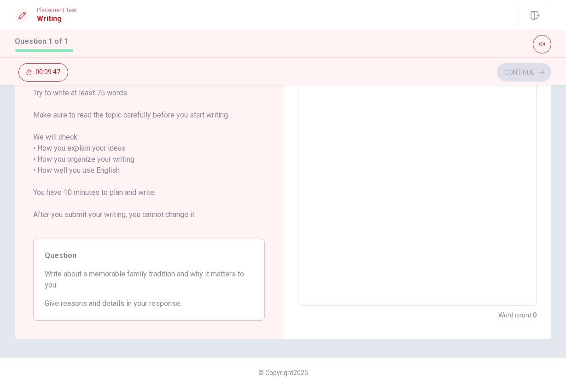
drag, startPoint x: 44, startPoint y: 275, endPoint x: 170, endPoint y: 305, distance: 129.8
click at [170, 305] on div "Question Write about a memorable family tradition and why it matters to you. Gi…" at bounding box center [149, 280] width 232 height 82
drag, startPoint x: 177, startPoint y: 304, endPoint x: 83, endPoint y: 274, distance: 98.8
click at [83, 274] on div "Question Write about a memorable family tradition and why it matters to you. Gi…" at bounding box center [149, 280] width 232 height 82
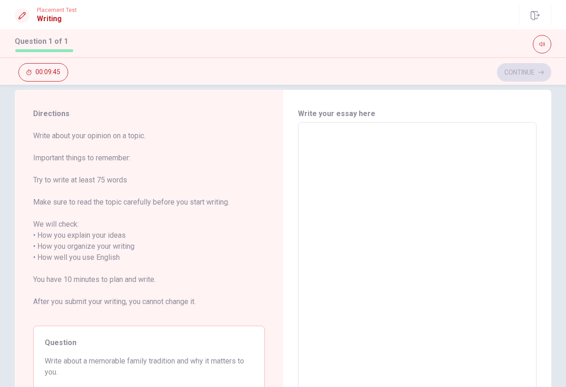
scroll to position [28, 0]
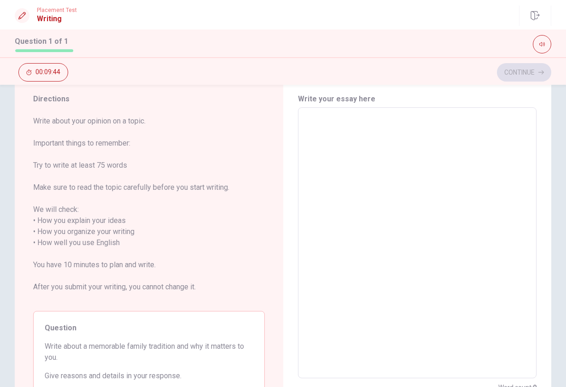
click at [404, 162] on textarea at bounding box center [418, 243] width 226 height 256
type textarea "M"
type textarea "x"
type textarea "My"
type textarea "x"
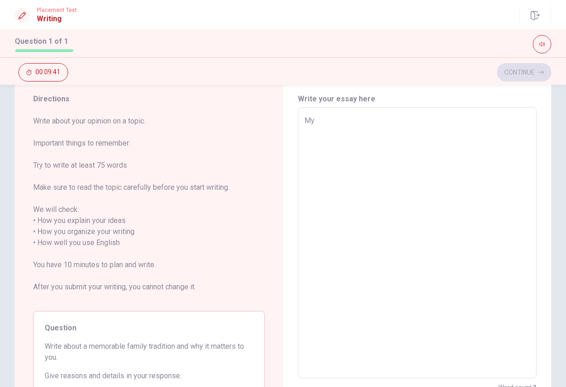
type textarea "My"
type textarea "x"
type textarea "My a"
type textarea "x"
type textarea "My"
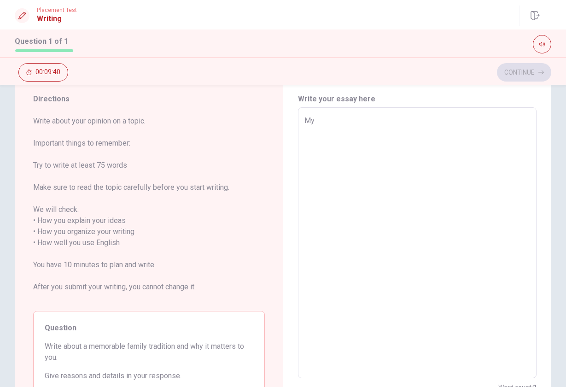
type textarea "x"
type textarea "My m"
type textarea "x"
type textarea "My ma"
type textarea "x"
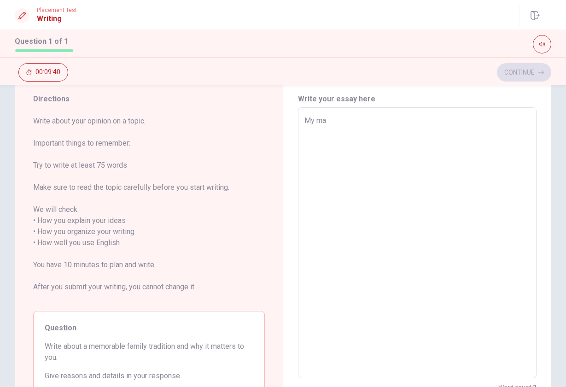
type textarea "My mam"
type textarea "x"
type textarea "My ma"
type textarea "x"
type textarea "My m"
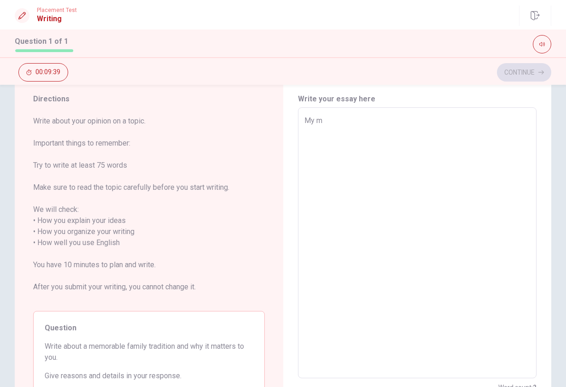
type textarea "x"
type textarea "My ma"
type textarea "x"
type textarea "My m"
type textarea "x"
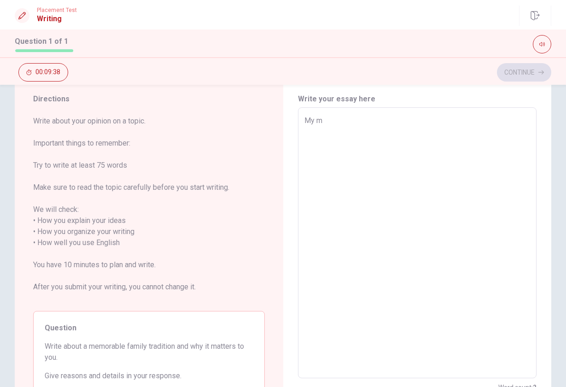
type textarea "My me"
type textarea "x"
type textarea "My mem"
type textarea "x"
type textarea "My memo"
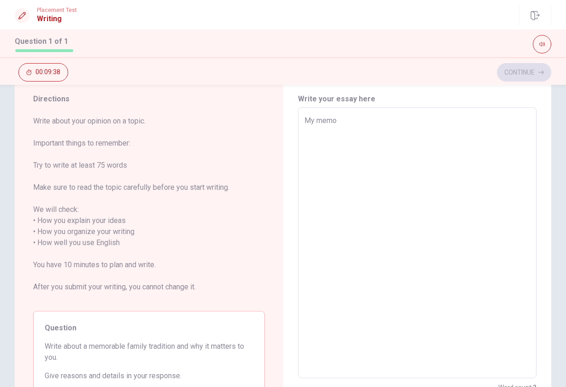
type textarea "x"
type textarea "My memor"
type textarea "x"
type textarea "My memora"
type textarea "x"
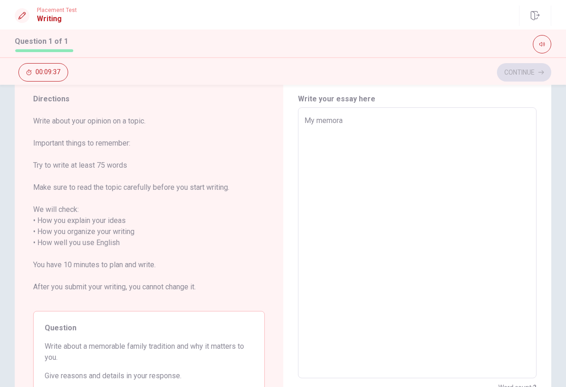
type textarea "My memorab"
type textarea "x"
type textarea "My memorabl"
type textarea "x"
type textarea "My memorable"
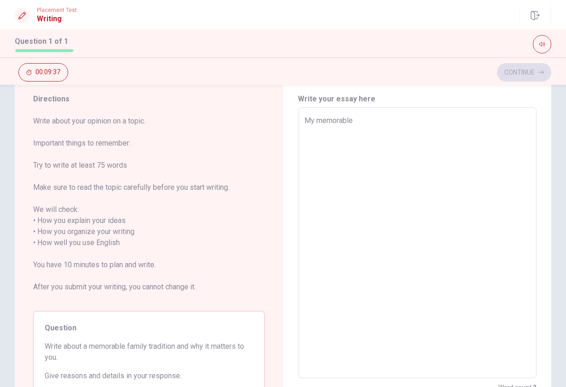
type textarea "x"
type textarea "My memorable"
type textarea "x"
type textarea "My memorable f"
type textarea "x"
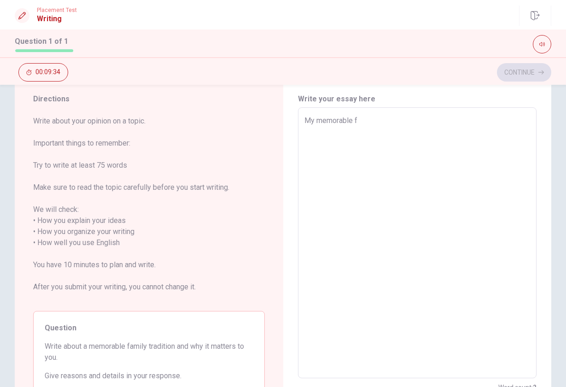
type textarea "My memorable fa"
type textarea "x"
type textarea "My memorable fam"
type textarea "x"
type textarea "My memorable famu"
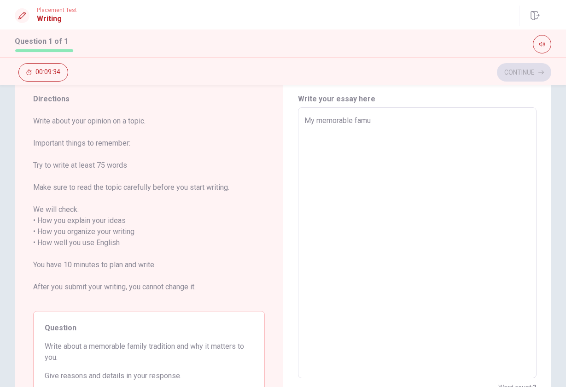
type textarea "x"
type textarea "My memorable fam"
type textarea "x"
type textarea "My memorable fami"
type textarea "x"
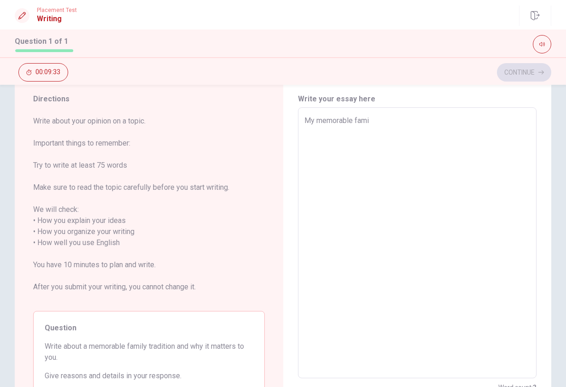
type textarea "My memorable famil"
type textarea "x"
type textarea "My memorable family"
type textarea "x"
type textarea "My memorable family"
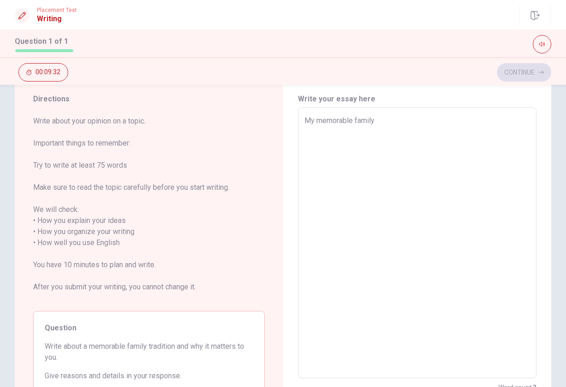
type textarea "x"
type textarea "My memorable family t"
type textarea "x"
type textarea "My memorable family tr"
type textarea "x"
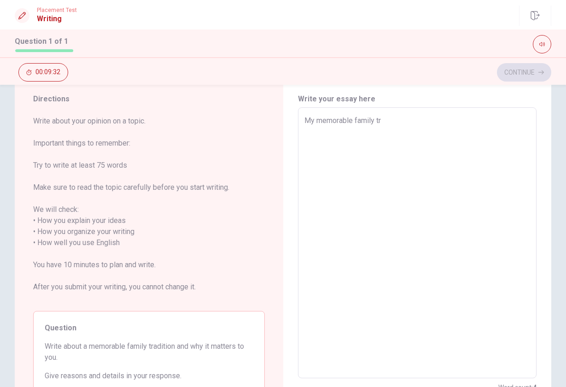
type textarea "My memorable family tra"
type textarea "x"
type textarea "My memorable family trad"
type textarea "x"
type textarea "My memorable family tradi"
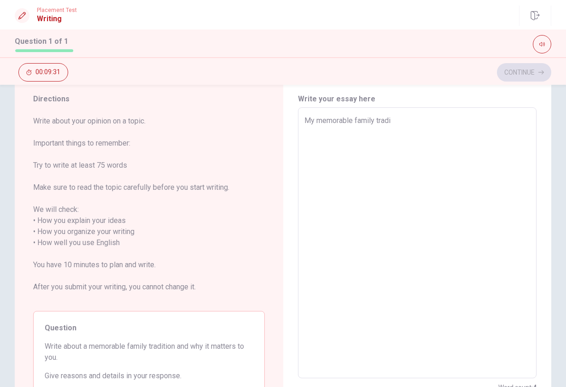
type textarea "x"
type textarea "My memorable family tradit"
type textarea "x"
type textarea "My memorable family traditi"
type textarea "x"
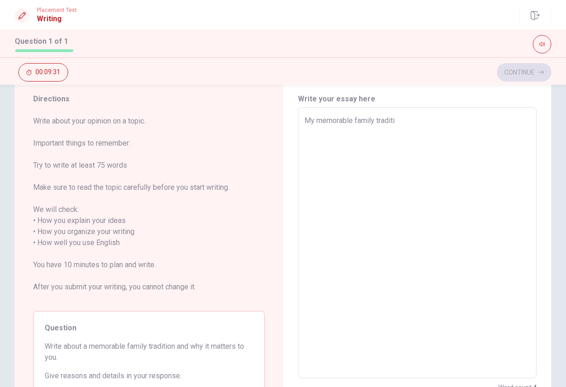
type textarea "My memorable family traditio"
type textarea "x"
type textarea "My memorable family tradition"
type textarea "x"
type textarea "My memorable family traditioni"
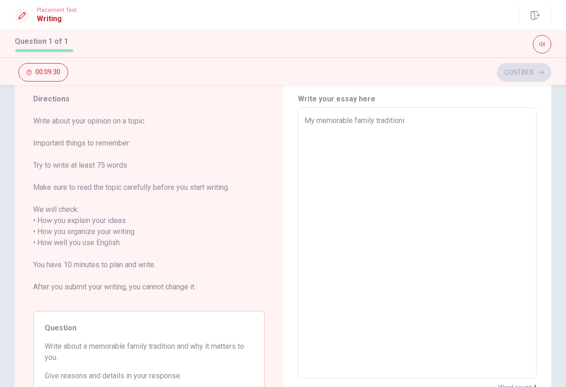
type textarea "x"
type textarea "My memorable family tradition"
type textarea "x"
type textarea "My memorable family tradition"
type textarea "x"
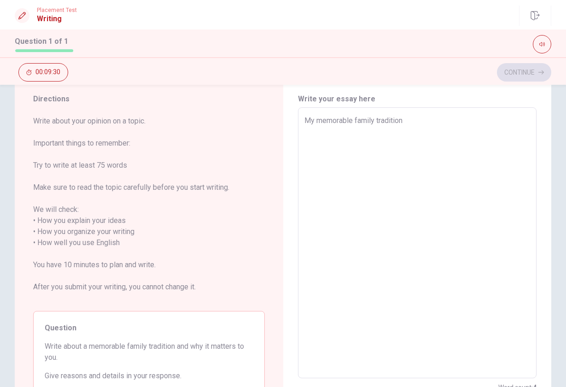
type textarea "My memorable family tradition i"
type textarea "x"
type textarea "My memorable family tradition is"
type textarea "x"
type textarea "My memorable family tradition is"
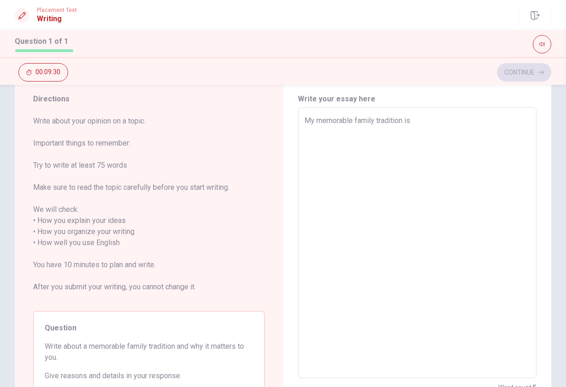
type textarea "x"
type textarea "My memorable family tradition is C"
type textarea "x"
type textarea "My memorable family tradition is [PERSON_NAME]"
type textarea "x"
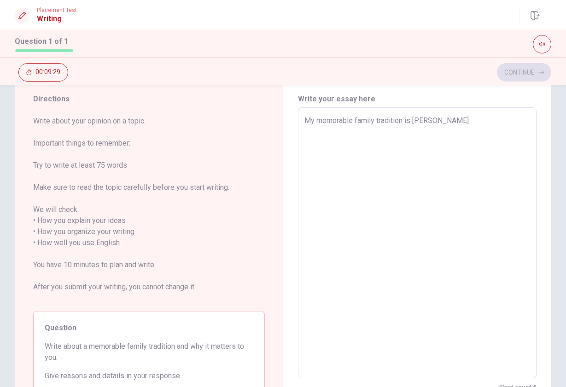
type textarea "My memorable family tradition is Chr"
type textarea "x"
type textarea "My memorable family tradition is Chri"
type textarea "x"
type textarea "My memorable family tradition is [PERSON_NAME]"
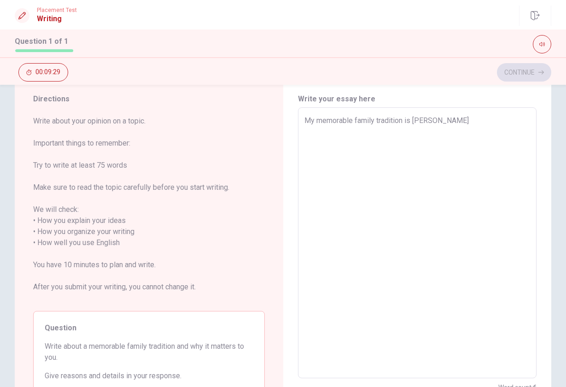
type textarea "x"
type textarea "My memorable family tradition is [DEMOGRAPHIC_DATA]"
type textarea "x"
type textarea "My memorable family tradition is [DEMOGRAPHIC_DATA]"
type textarea "x"
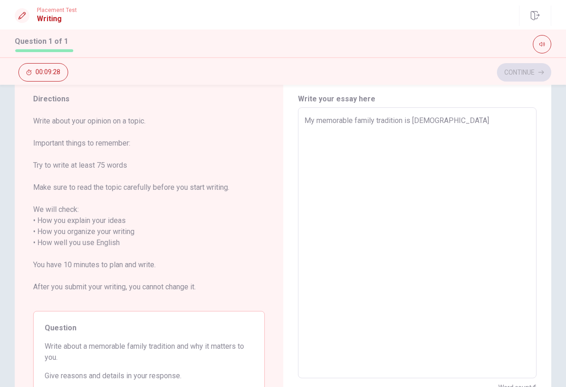
type textarea "My memorable family tradition is [PERSON_NAME]"
type textarea "x"
type textarea "My memorable family tradition is Christmas"
type textarea "x"
type textarea "My memorable family tradition is Christmas"
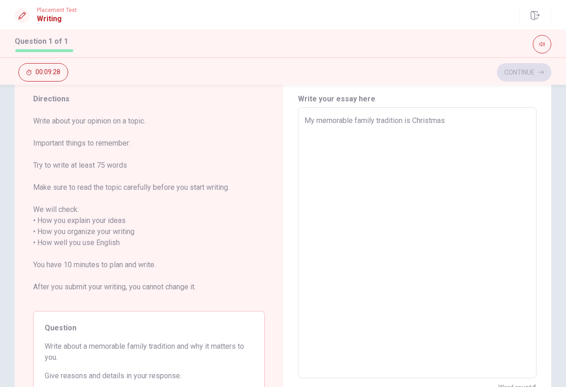
type textarea "x"
type textarea "My memorable family tradition is Christmas P"
type textarea "x"
type textarea "My memorable family tradition is Christmas Pa"
type textarea "x"
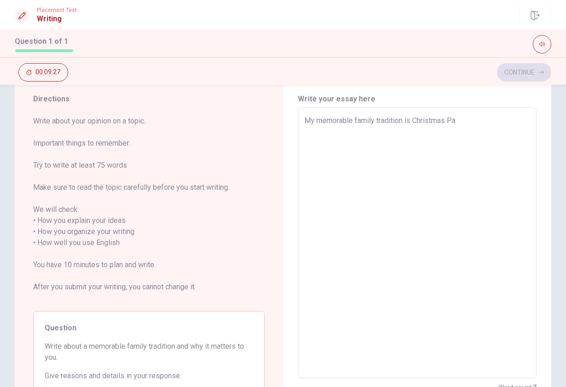
type textarea "My memorable family tradition is Christmas Par"
type textarea "x"
type textarea "My memorable family tradition is Christmas Part"
type textarea "x"
type textarea "My memorable family tradition is Christmas Party"
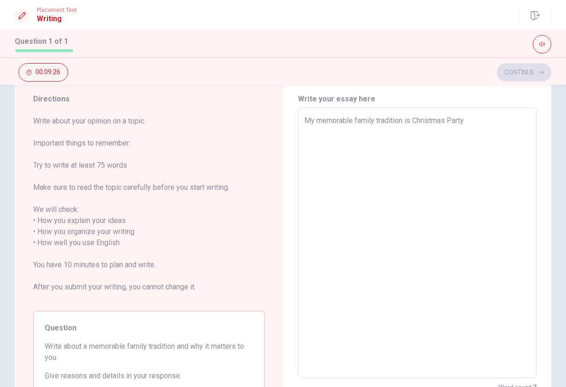
type textarea "x"
type textarea "My memorable family tradition is Christmas Party,"
type textarea "x"
type textarea "My memorable family tradition is Christmas Party,"
type textarea "x"
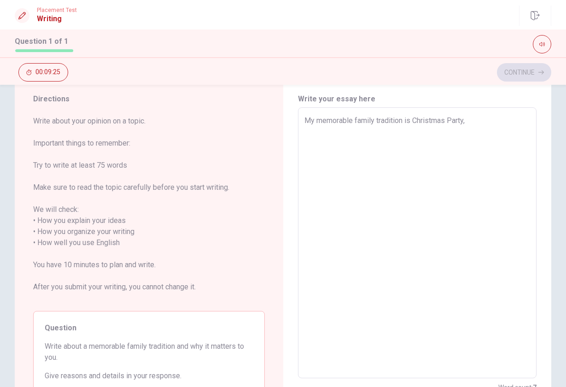
type textarea "My memorable family tradition is Christmas Party, s"
type textarea "x"
type textarea "My memorable family tradition is Christmas Party,"
type textarea "x"
type textarea "My memorable family tradition is Christmas Party, m"
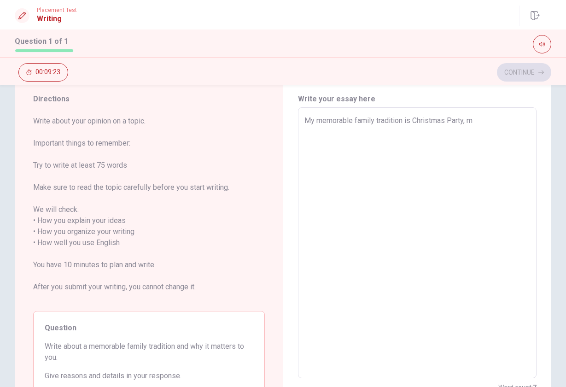
type textarea "x"
type textarea "My memorable family tradition is Christmas Party, my"
type textarea "x"
type textarea "My memorable family tradition is Christmas Party, my"
type textarea "x"
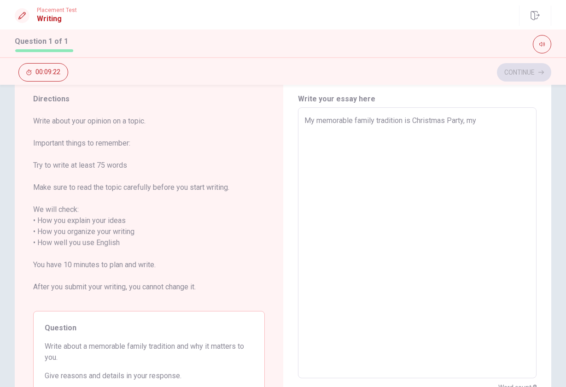
type textarea "My memorable family tradition is Christmas Party, my c"
type textarea "x"
type textarea "My memorable family tradition is Christmas Party, my co"
type textarea "x"
type textarea "My memorable family tradition is Christmas Party, my con"
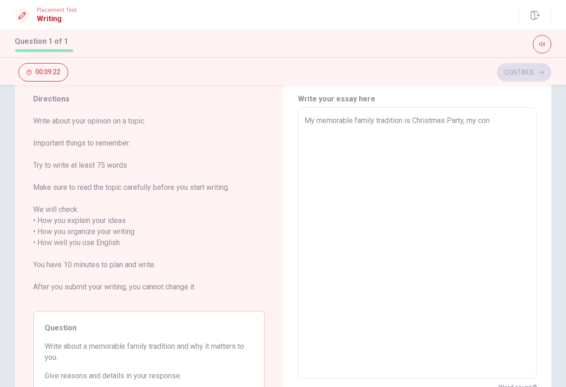
type textarea "x"
type textarea "My memorable family tradition is Christmas Party, my co"
type textarea "x"
type textarea "My memorable family tradition is Christmas Party, my coo"
type textarea "x"
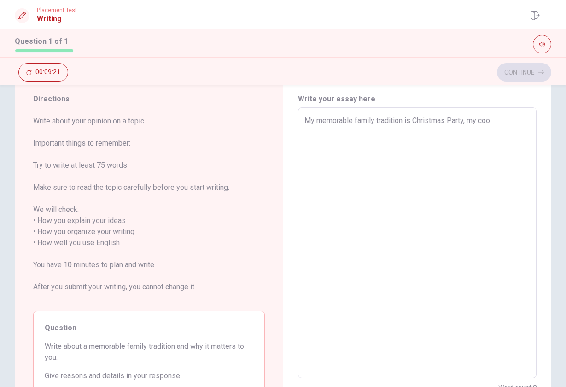
type textarea "My memorable family tradition is Christmas Party, my coou"
type textarea "x"
type textarea "My memorable family tradition is Christmas Party, my coous"
type textarea "x"
type textarea "My memorable family tradition is Christmas Party, my coou"
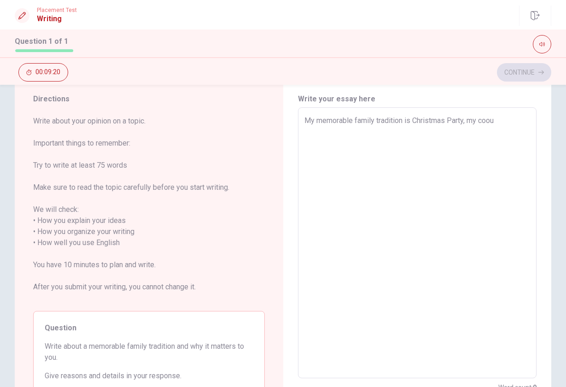
type textarea "x"
type textarea "My memorable family tradition is Christmas Party, my coo"
type textarea "x"
type textarea "My memorable family tradition is Christmas Party, my co"
type textarea "x"
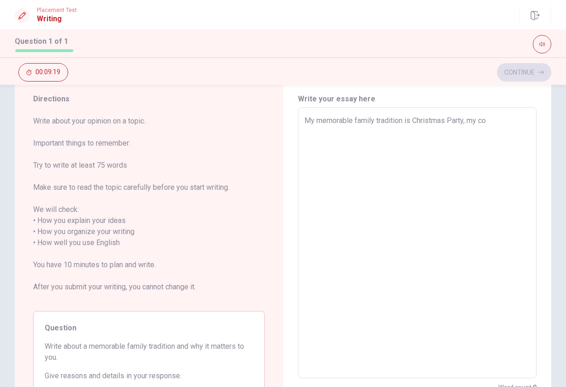
type textarea "My memorable family tradition is Christmas Party, my cou"
type textarea "x"
type textarea "My memorable family tradition is Christmas Party, my cous"
type textarea "x"
type textarea "My memorable family tradition is Christmas Party, my cousi"
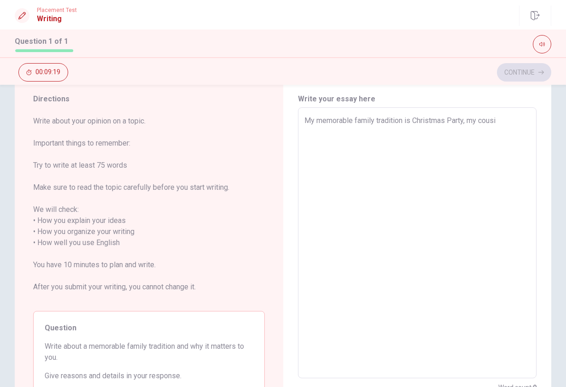
type textarea "x"
type textarea "My memorable family tradition is Christmas Party, my cousin"
type textarea "x"
type textarea "My memorable family tradition is Christmas Party, my cousins"
type textarea "x"
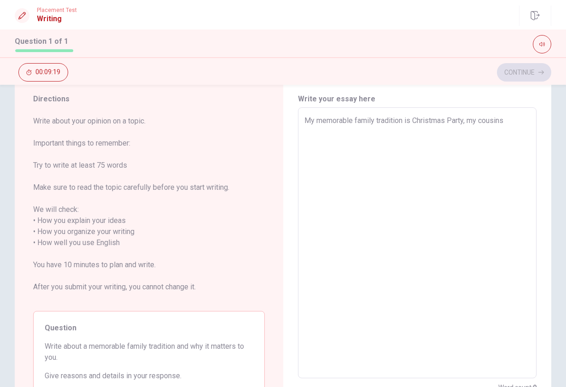
type textarea "My memorable family tradition is Christmas Party, my cousins,"
type textarea "x"
type textarea "My memorable family tradition is Christmas Party, my cousins,"
type textarea "x"
type textarea "My memorable family tradition is Christmas Party, my cousins, a"
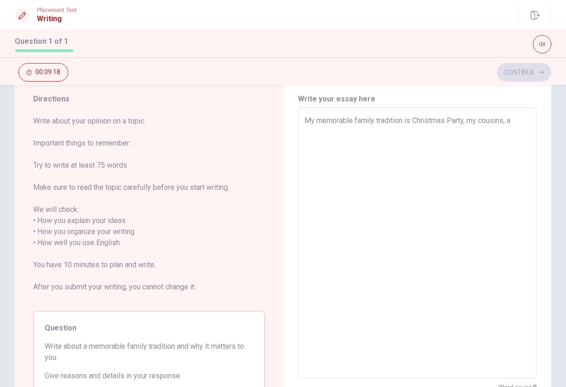
type textarea "x"
type textarea "My memorable family tradition is Christmas Party, my cousins, an"
type textarea "x"
type textarea "My memorable family tradition is Christmas Party, my cousins, anc"
type textarea "x"
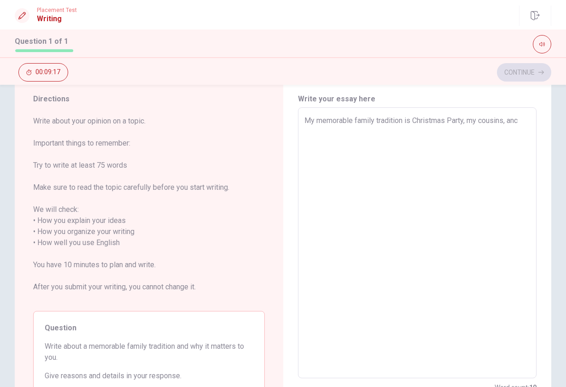
type textarea "My memorable family tradition is Christmas Party, my cousins, ancl"
type textarea "x"
type textarea "My memorable family tradition is Christmas Party, my cousins, anc"
type textarea "x"
type textarea "My memorable family tradition is Christmas Party, my cousins, an"
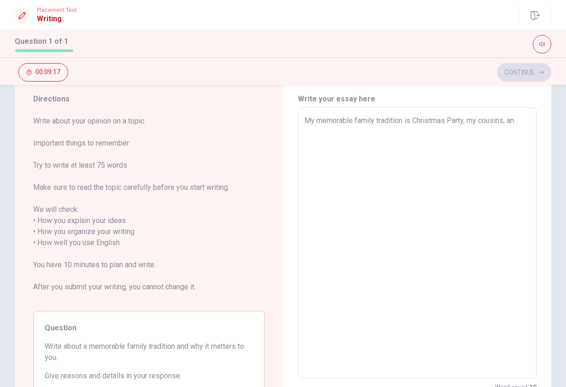
type textarea "x"
type textarea "My memorable family tradition is Christmas Party, my cousins, a"
type textarea "x"
type textarea "My memorable family tradition is Christmas Party, my cousins,"
type textarea "x"
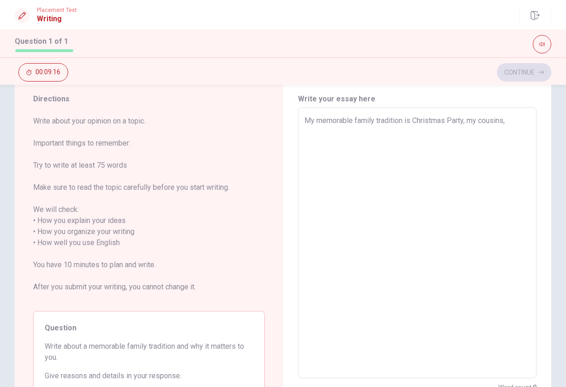
type textarea "My memorable family tradition is Christmas Party, my cousins, u"
type textarea "x"
type textarea "My memorable family tradition is Christmas Party, my cousins, un"
type textarea "x"
type textarea "My memorable family tradition is Christmas Party, my cousins, unc"
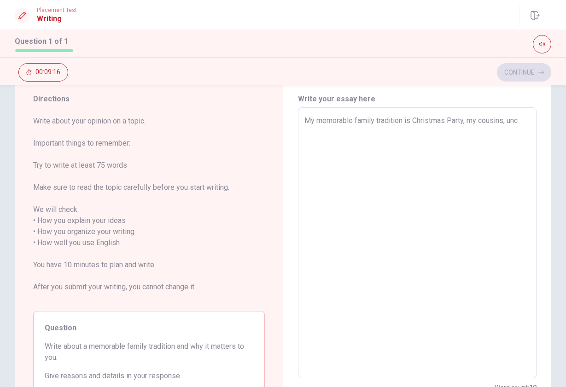
type textarea "x"
type textarea "My memorable family tradition is Christmas Party, my cousins, uncl"
type textarea "x"
type textarea "My memorable family tradition is Christmas Party, my cousins, uncle"
type textarea "x"
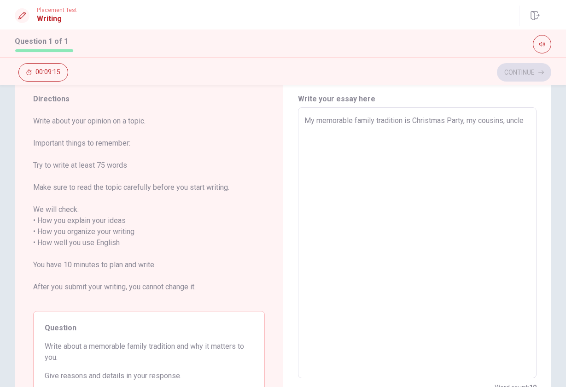
type textarea "My memorable family tradition is Christmas Party, my cousins, uncles"
type textarea "x"
type textarea "My memorable family tradition is Christmas Party, my cousins, uncles,"
type textarea "x"
type textarea "My memorable family tradition is Christmas Party, my cousins, uncles,"
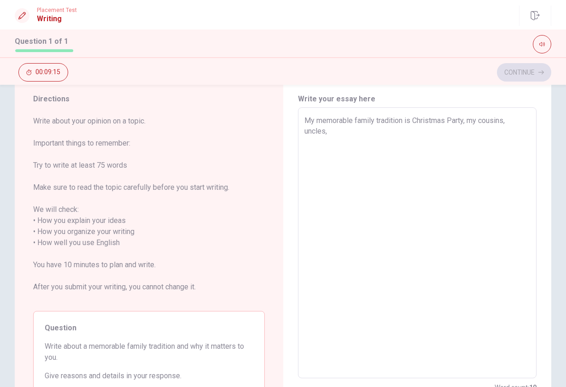
type textarea "x"
click at [489, 135] on textarea "My memorable family tradition is the Christmas Party, where my cousins, uncles,…" at bounding box center [418, 243] width 226 height 256
click at [475, 130] on textarea "My memorable family tradition is the Christmas Party, where my cousins, uncles,…" at bounding box center [418, 243] width 226 height 256
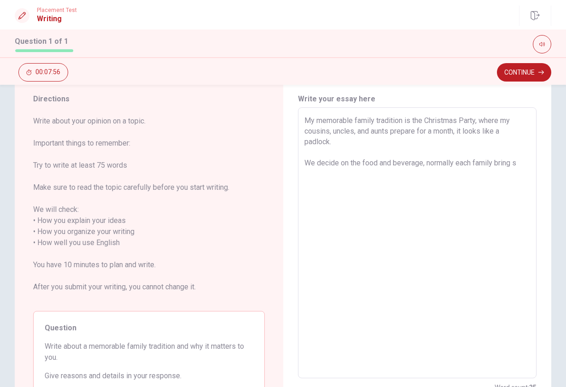
click at [516, 165] on textarea "My memorable family tradition is the Christmas Party, where my cousins, uncles,…" at bounding box center [418, 243] width 226 height 256
click at [516, 174] on textarea "My memorable family tradition is the Christmas Party, where my cousins, uncles,…" at bounding box center [418, 243] width 226 height 256
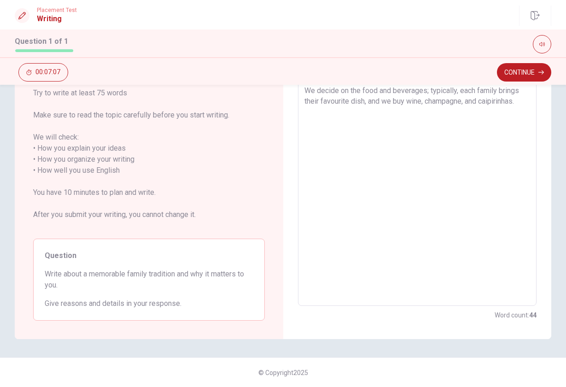
scroll to position [0, 0]
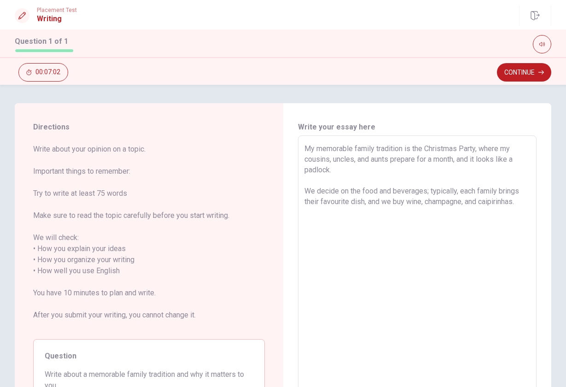
click at [522, 199] on textarea "My memorable family tradition is the Christmas Party, where my cousins, uncles,…" at bounding box center [418, 271] width 226 height 256
click at [392, 164] on textarea "My memorable family tradition is the Christmas Party, where my cousins, uncles,…" at bounding box center [418, 271] width 226 height 256
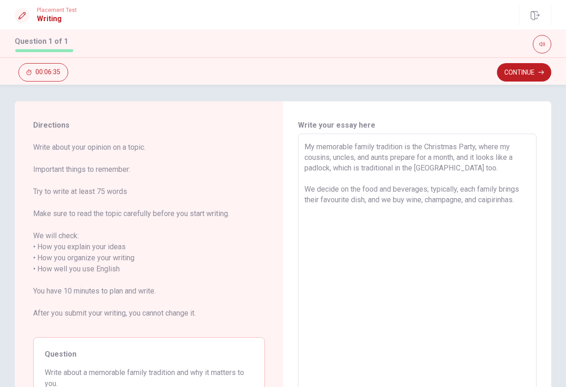
click at [457, 169] on textarea "My memorable family tradition is the Christmas Party, where my cousins, uncles,…" at bounding box center [418, 270] width 226 height 256
click at [519, 203] on textarea "My memorable family tradition is the Christmas Party, where my cousins, uncles,…" at bounding box center [418, 270] width 226 height 256
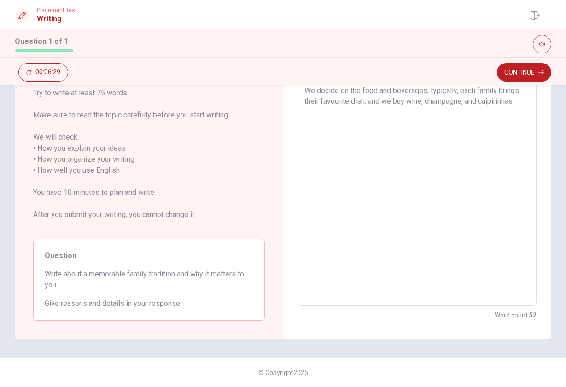
scroll to position [0, 0]
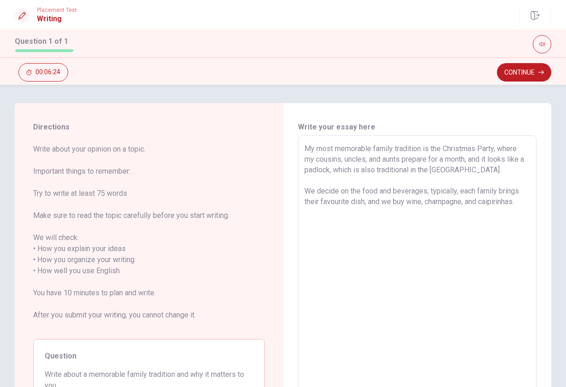
click at [525, 203] on textarea "My most memorable family tradition is the Christmas Party, where my cousins, un…" at bounding box center [418, 271] width 226 height 256
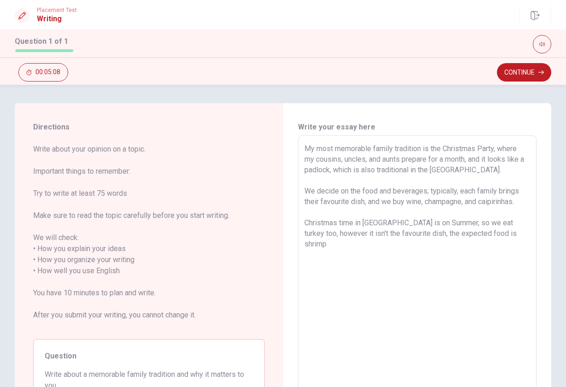
click at [508, 233] on textarea "My most memorable family tradition is the Christmas Party, where my cousins, un…" at bounding box center [418, 271] width 226 height 256
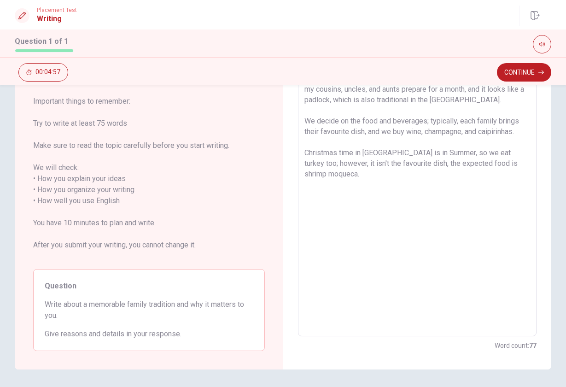
scroll to position [100, 0]
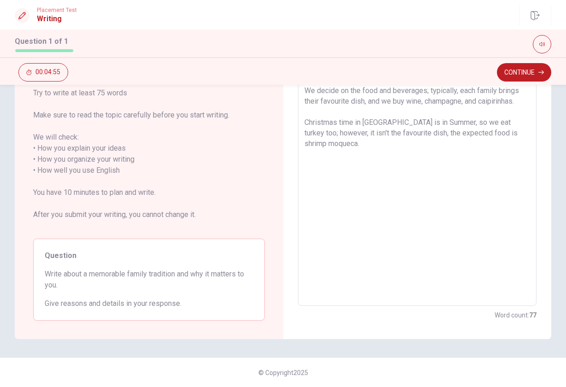
click at [368, 149] on textarea "My most memorable family tradition is the Christmas Party, where my cousins, un…" at bounding box center [418, 171] width 226 height 256
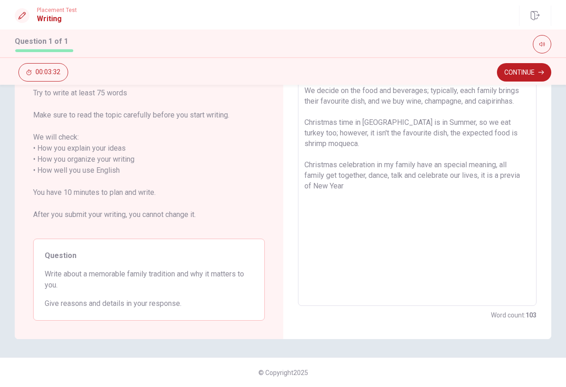
click at [308, 167] on textarea "My most memorable family tradition is the Christmas Party, where my cousins, un…" at bounding box center [418, 171] width 226 height 256
drag, startPoint x: 303, startPoint y: 165, endPoint x: 337, endPoint y: 192, distance: 43.4
click at [337, 192] on textarea "My most memorable family tradition is the Christmas Party, where my cousins, un…" at bounding box center [418, 171] width 226 height 256
click at [385, 172] on textarea "My most memorable family tradition is the Christmas Party, where my cousins, un…" at bounding box center [418, 171] width 226 height 256
click at [443, 164] on textarea "My most memorable family tradition is the Christmas Party, where my cousins, un…" at bounding box center [418, 171] width 226 height 256
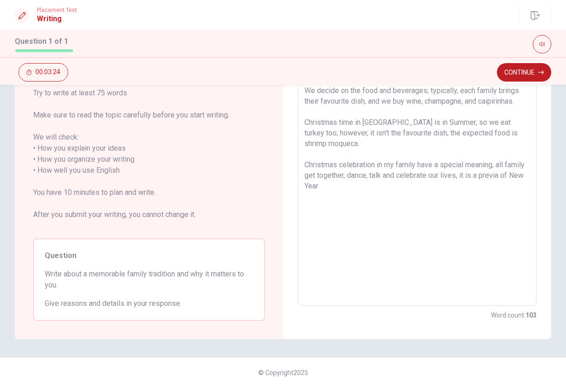
click at [420, 165] on textarea "My most memorable family tradition is the Christmas Party, where my cousins, un…" at bounding box center [418, 171] width 226 height 256
click at [508, 177] on textarea "My most memorable family tradition is the Christmas Party, where my cousins, un…" at bounding box center [418, 171] width 226 height 256
click at [382, 190] on textarea "My most memorable family tradition is the Christmas Party, where my cousins, un…" at bounding box center [418, 171] width 226 height 256
click at [379, 183] on textarea "My most memorable family tradition is the Christmas Party, where my cousins, un…" at bounding box center [418, 171] width 226 height 256
click at [513, 71] on button "Continue" at bounding box center [524, 72] width 54 height 18
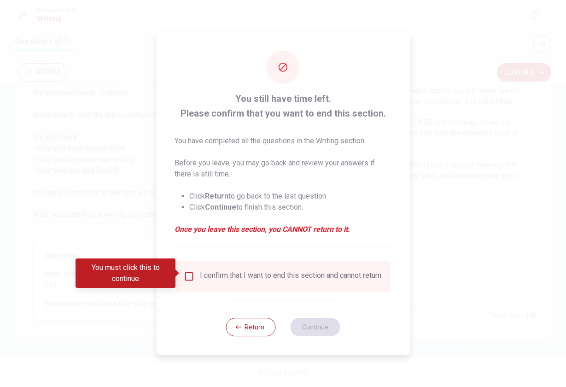
click at [187, 275] on input "You must click this to continue" at bounding box center [188, 276] width 11 height 11
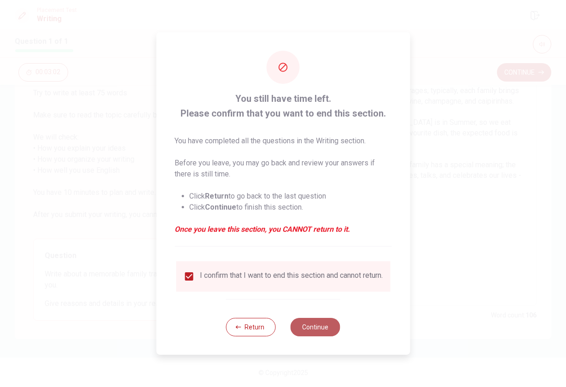
click at [297, 333] on button "Continue" at bounding box center [316, 327] width 50 height 18
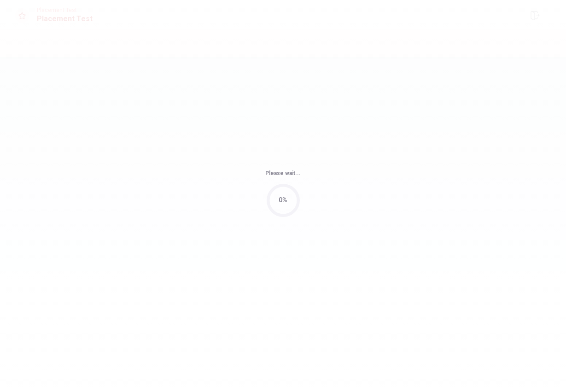
scroll to position [0, 0]
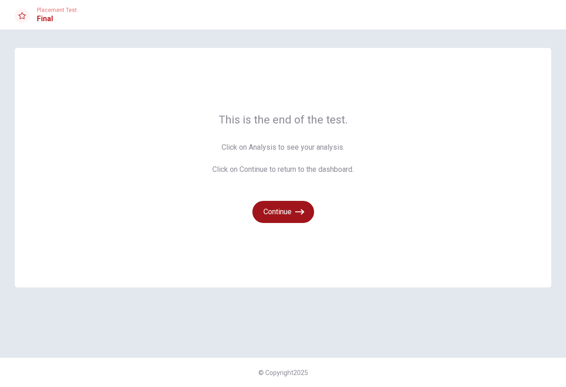
click at [284, 212] on button "Continue" at bounding box center [284, 212] width 62 height 22
